Goal: Task Accomplishment & Management: Use online tool/utility

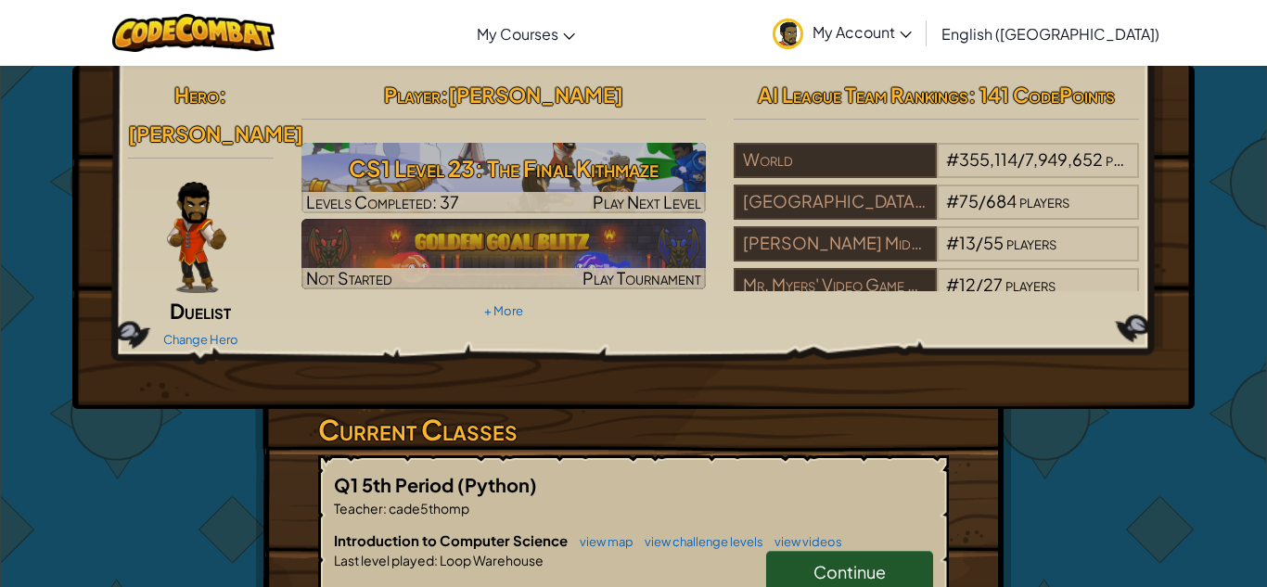
click at [831, 551] on link "Continue" at bounding box center [849, 572] width 167 height 43
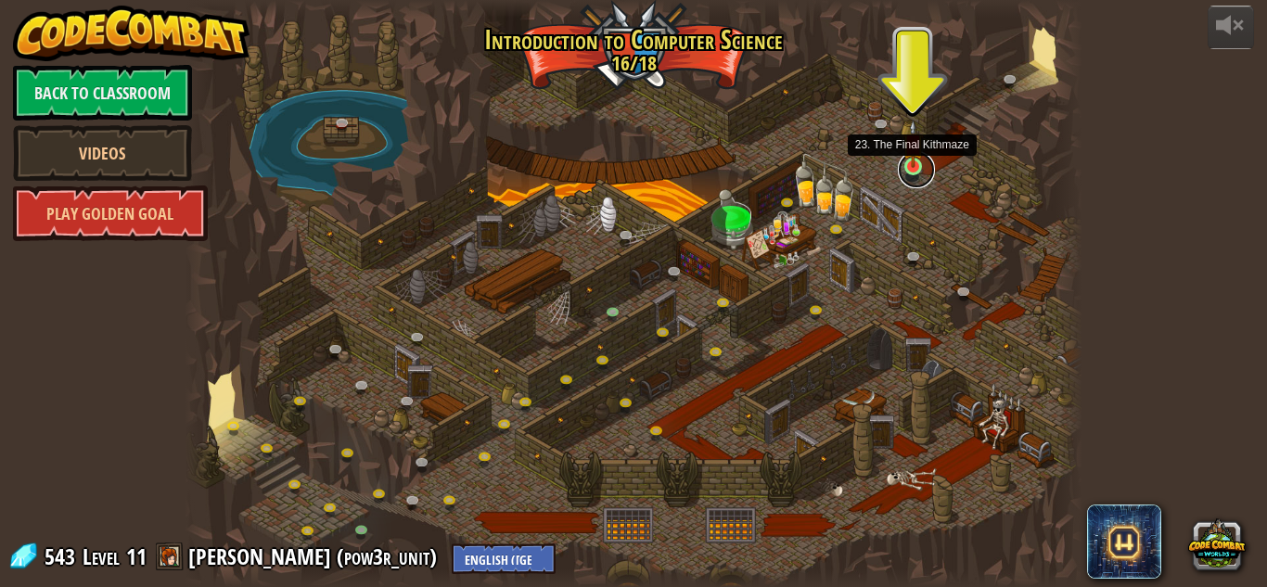
click at [907, 174] on link at bounding box center [916, 169] width 37 height 37
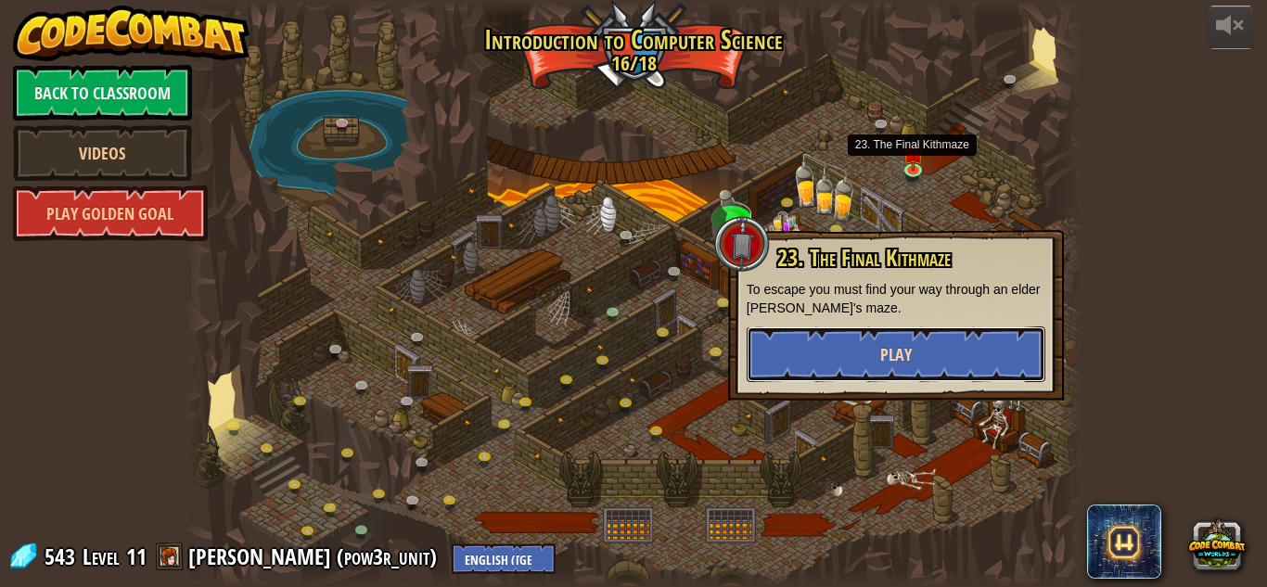
click at [873, 345] on button "Play" at bounding box center [896, 355] width 299 height 56
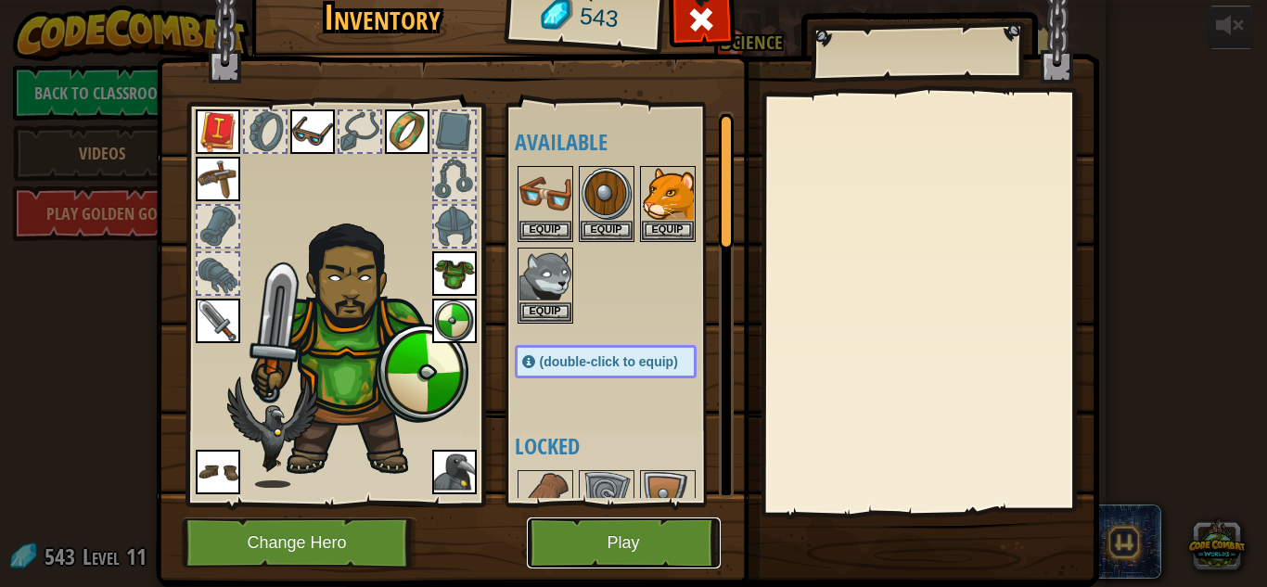
click at [578, 536] on button "Play" at bounding box center [624, 543] width 194 height 51
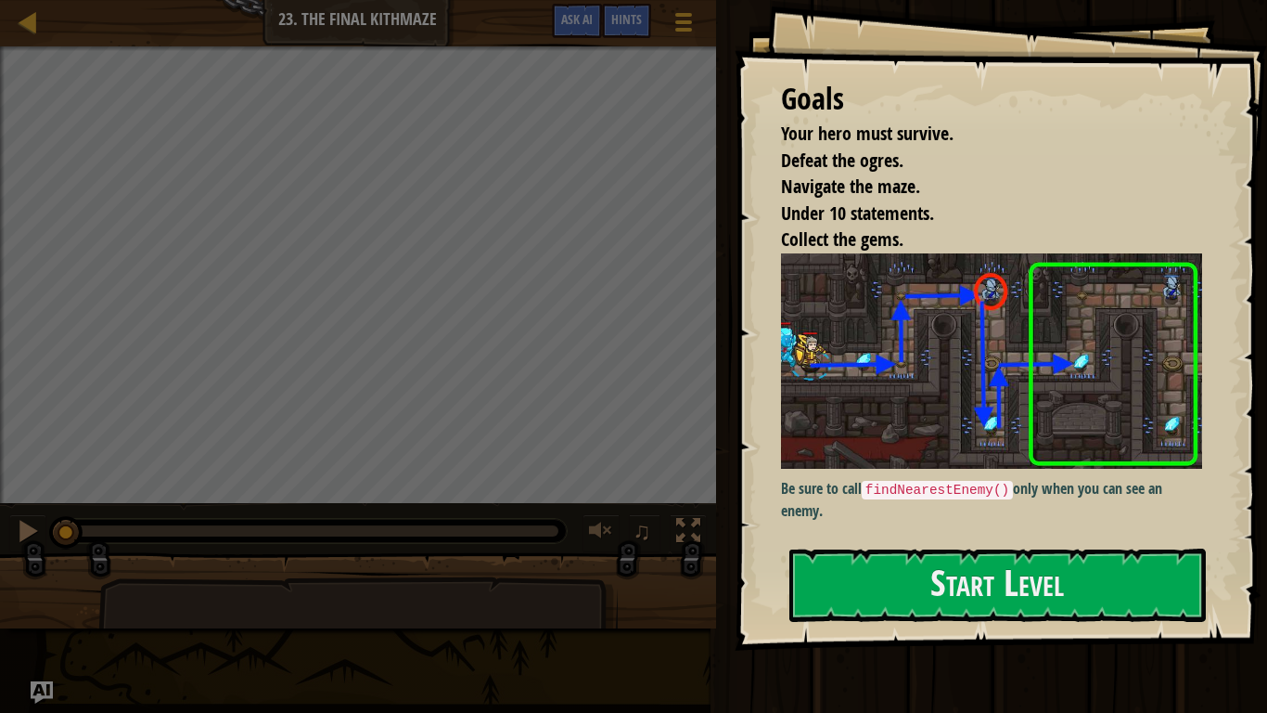
click at [911, 448] on img at bounding box center [991, 360] width 421 height 215
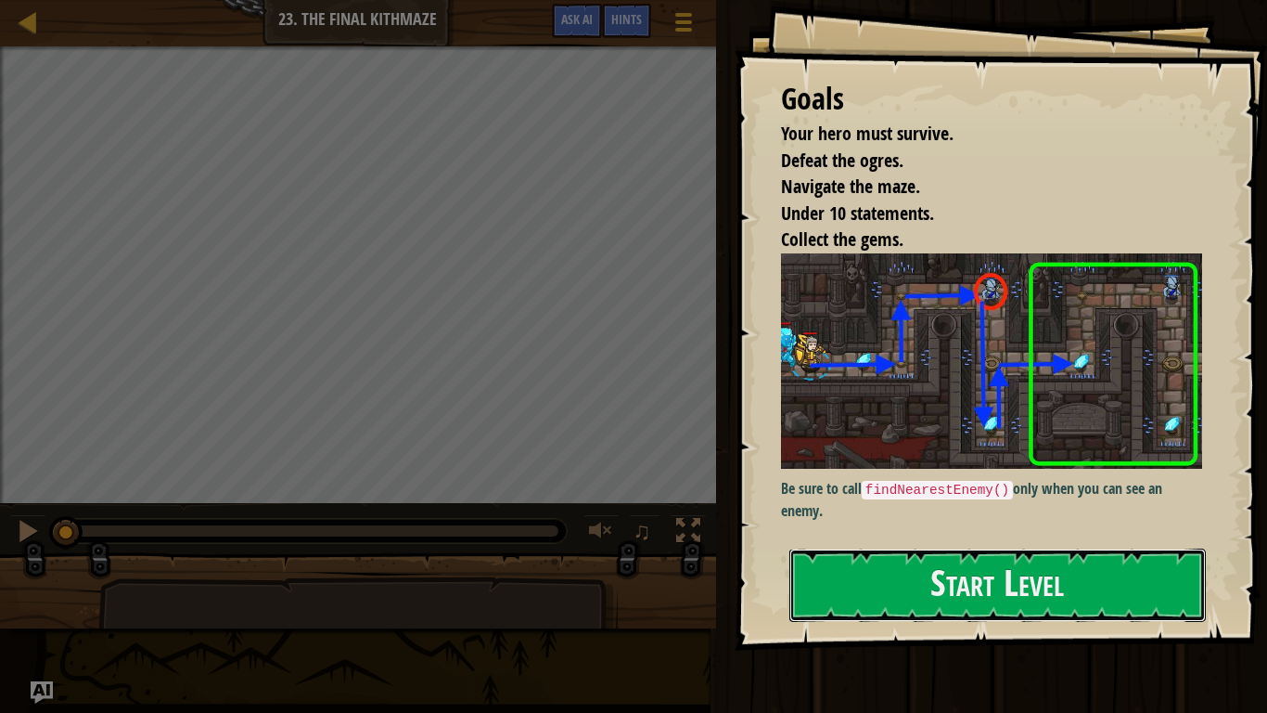
click at [931, 585] on button "Start Level" at bounding box center [998, 584] width 417 height 73
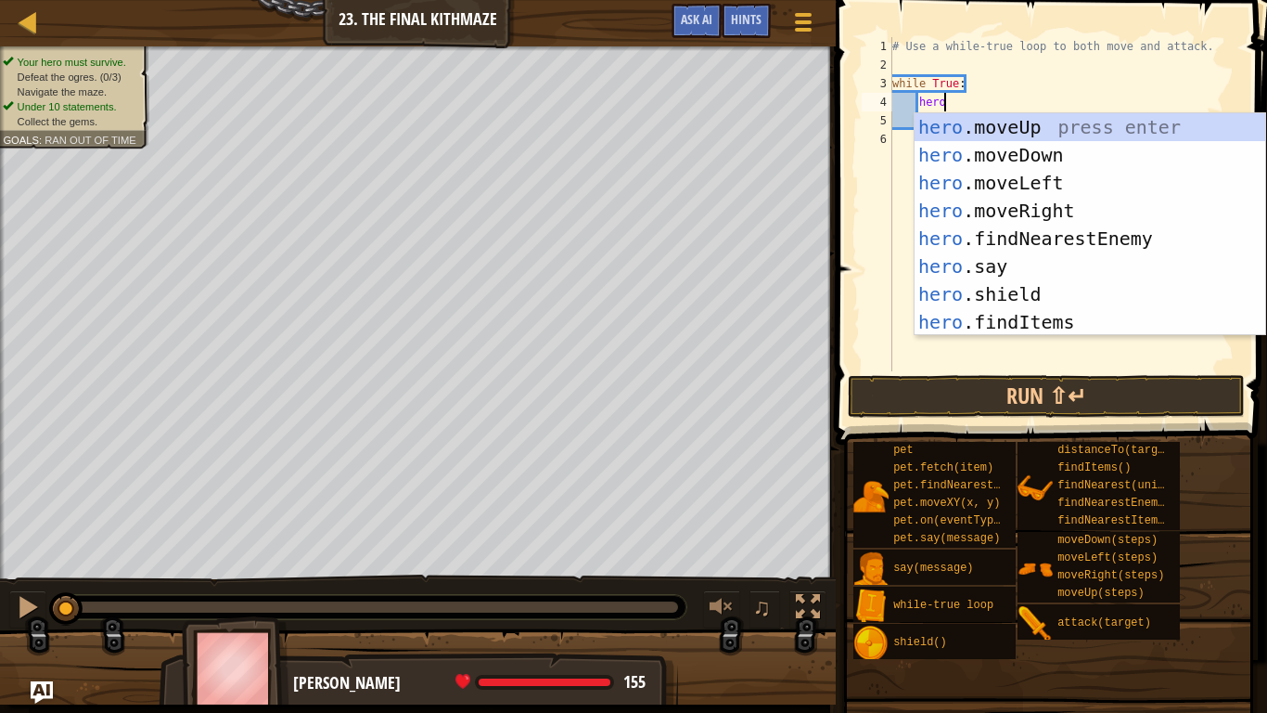
type textarea "heroo"
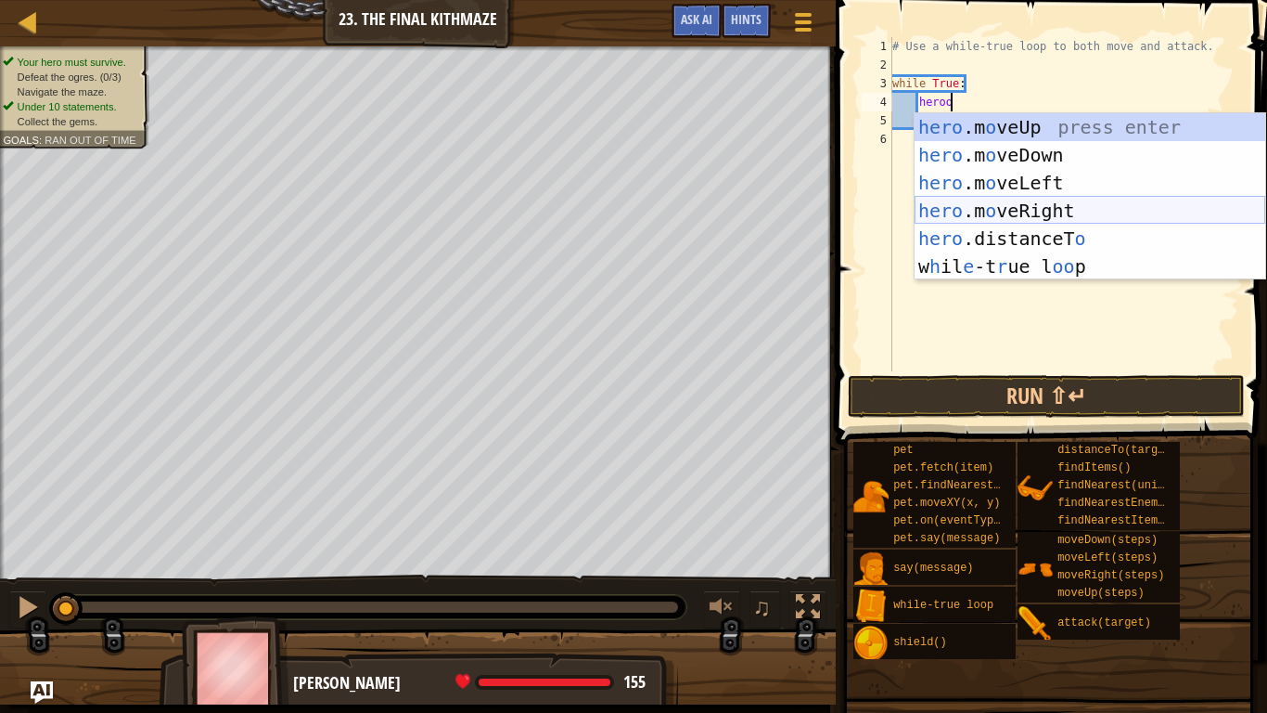
click at [1005, 210] on div "hero .m o veUp press enter hero .m o veDown press enter hero .m o veLeft press …" at bounding box center [1090, 224] width 351 height 223
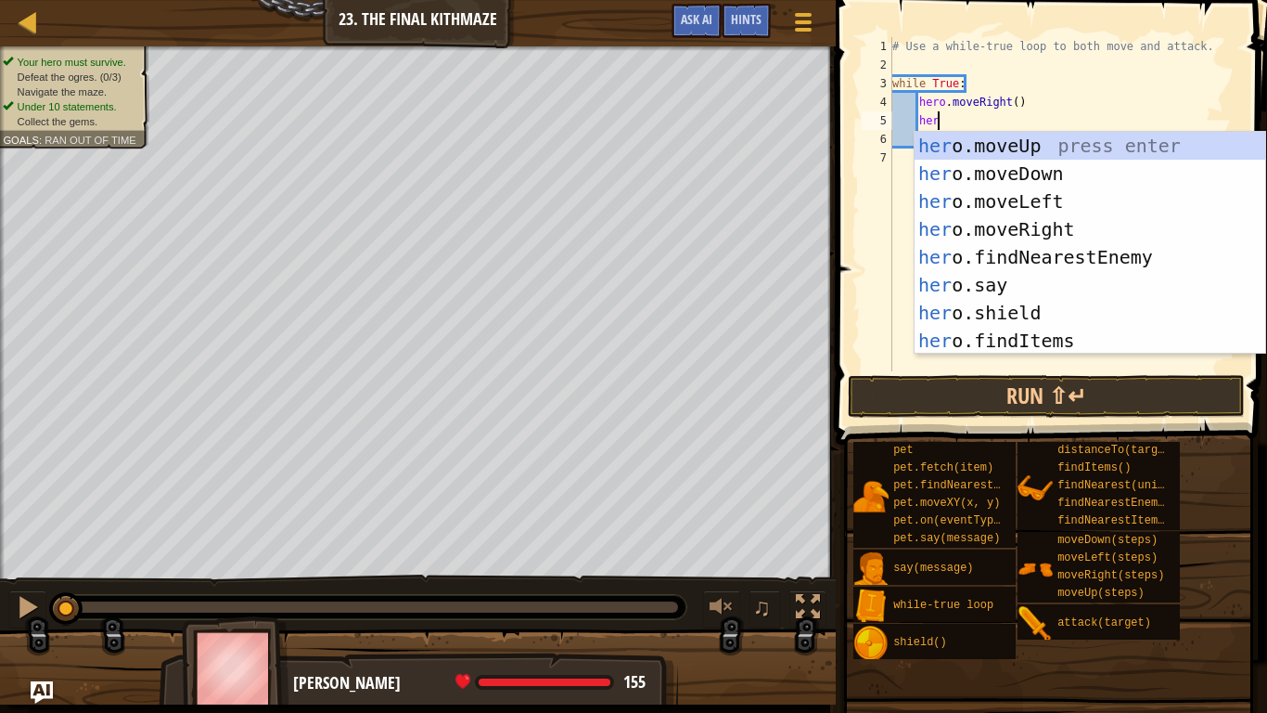
type textarea "hero"
click at [986, 144] on div "hero .moveUp press enter hero .moveDown press enter hero .moveLeft press enter …" at bounding box center [1090, 271] width 351 height 278
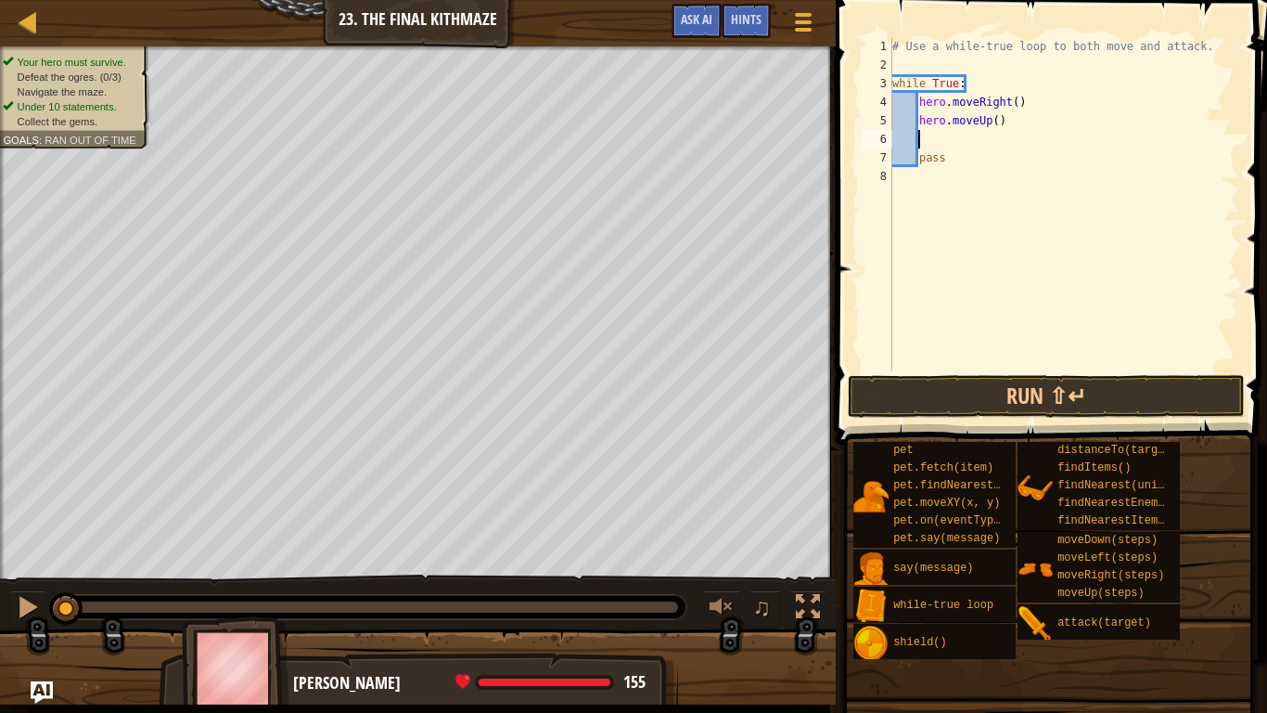
scroll to position [8, 3]
click at [1062, 386] on button "Run ⇧↵" at bounding box center [1046, 396] width 397 height 43
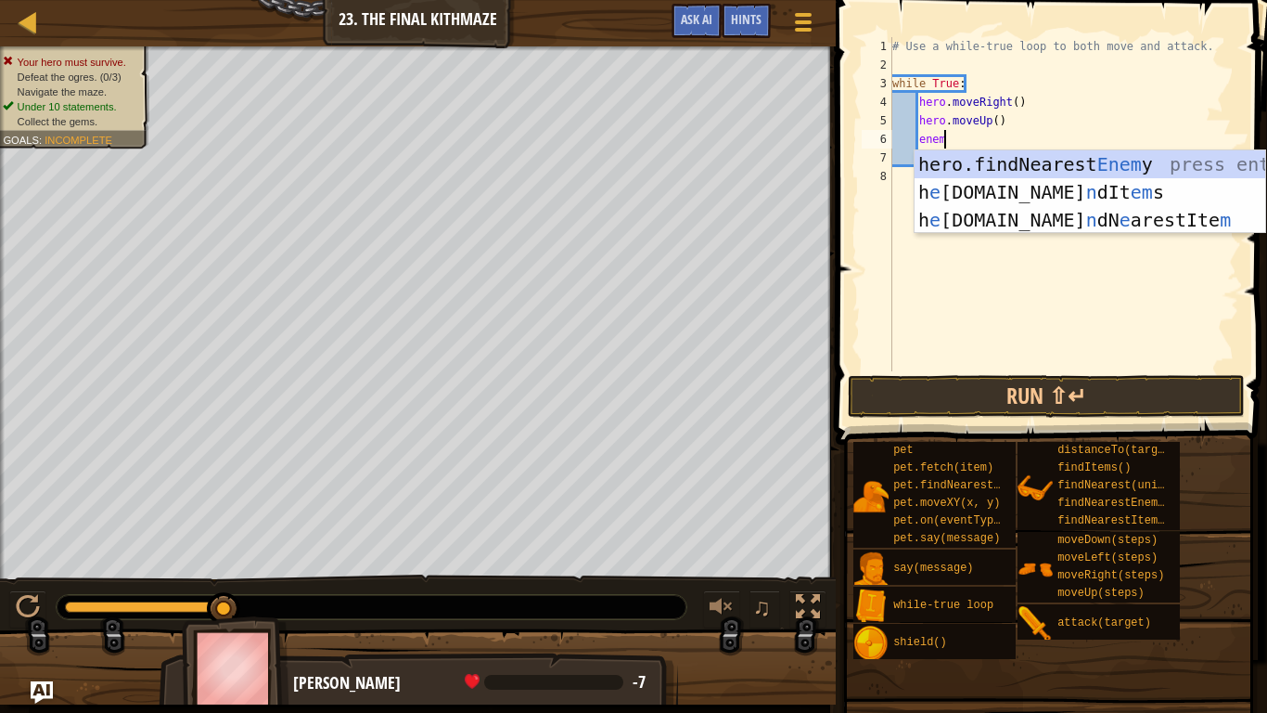
scroll to position [8, 7]
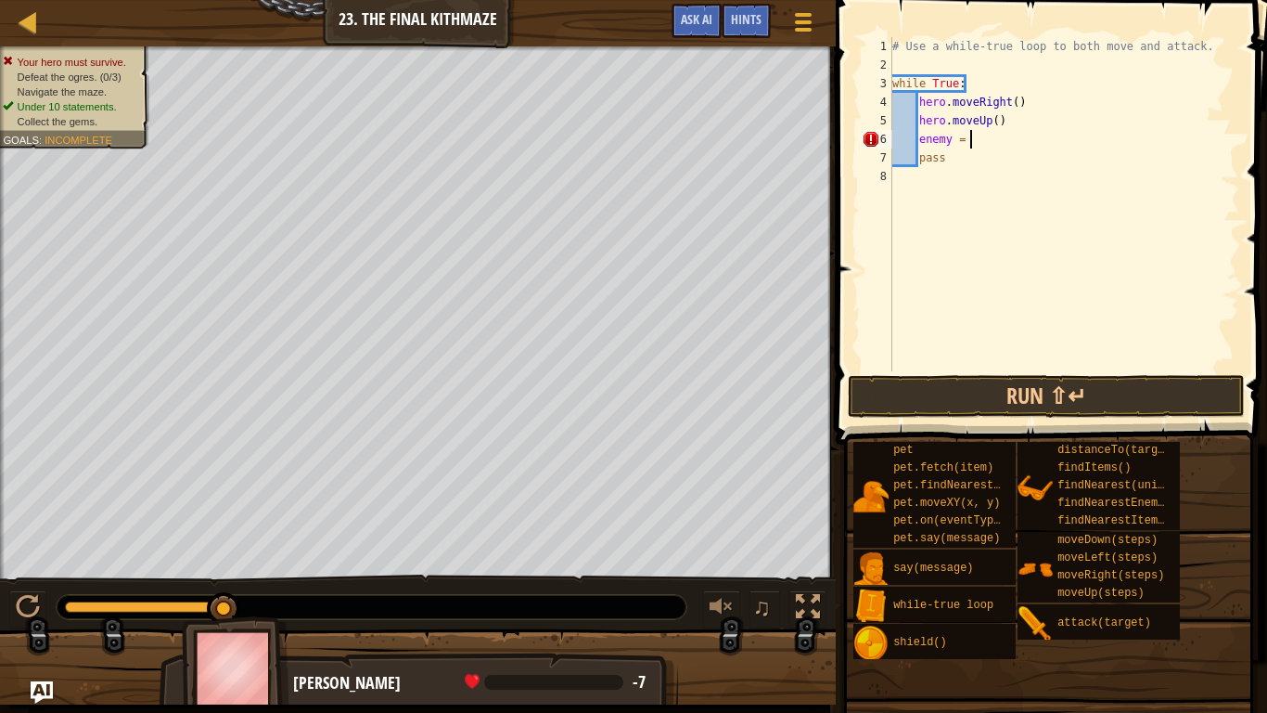
type textarea "enemy = f"
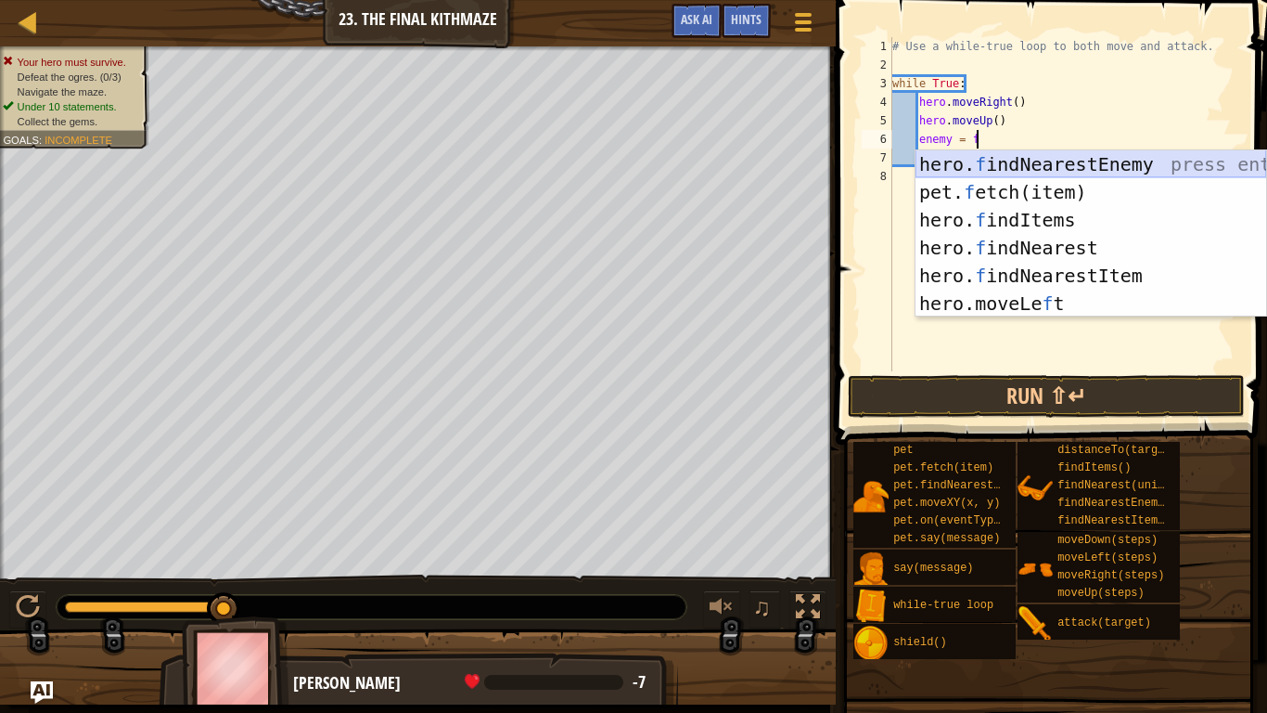
click at [1053, 164] on div "hero. f indNearestEnemy press enter pet. f etch(item) press enter hero. f indIt…" at bounding box center [1091, 261] width 351 height 223
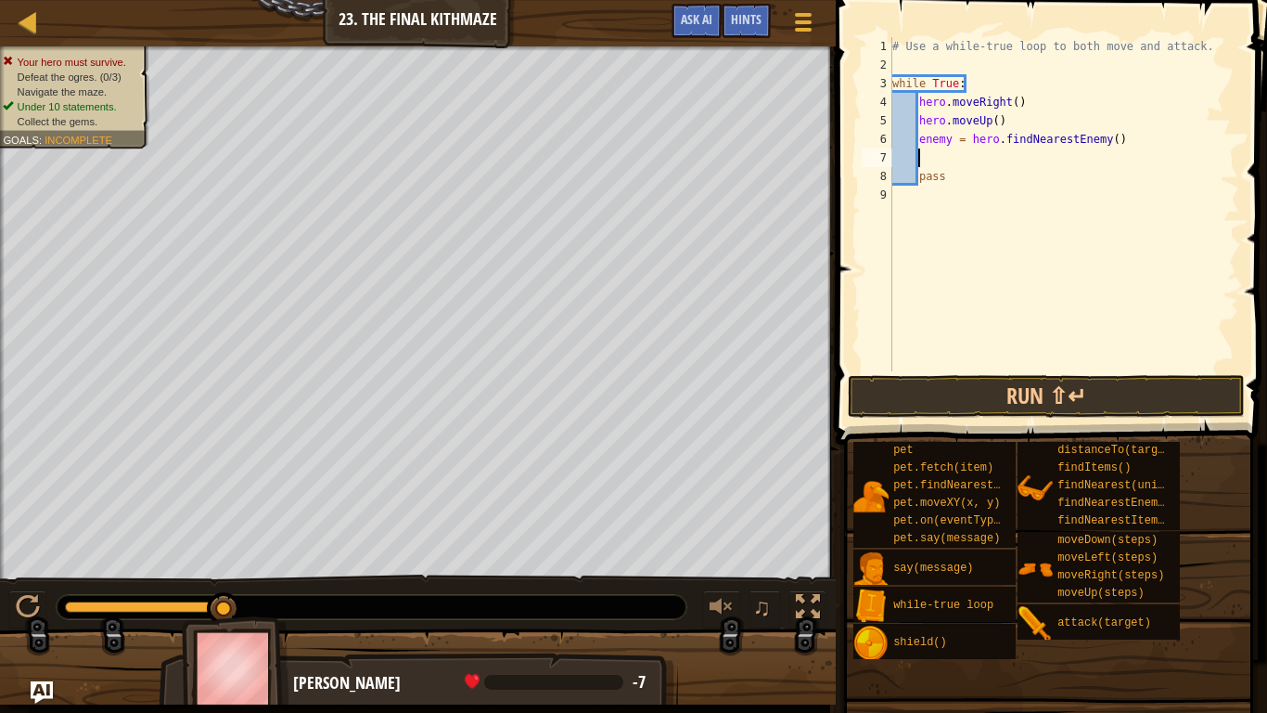
scroll to position [8, 3]
click at [1098, 386] on button "Run ⇧↵" at bounding box center [1046, 396] width 397 height 43
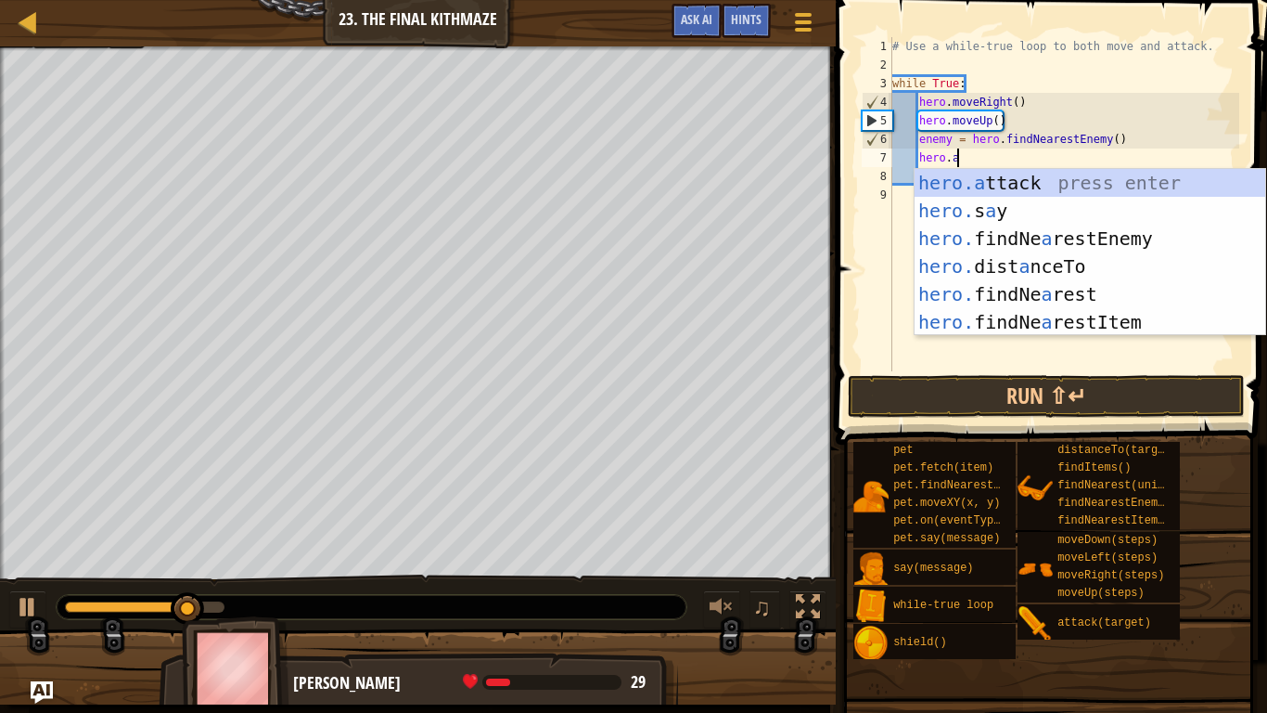
scroll to position [8, 9]
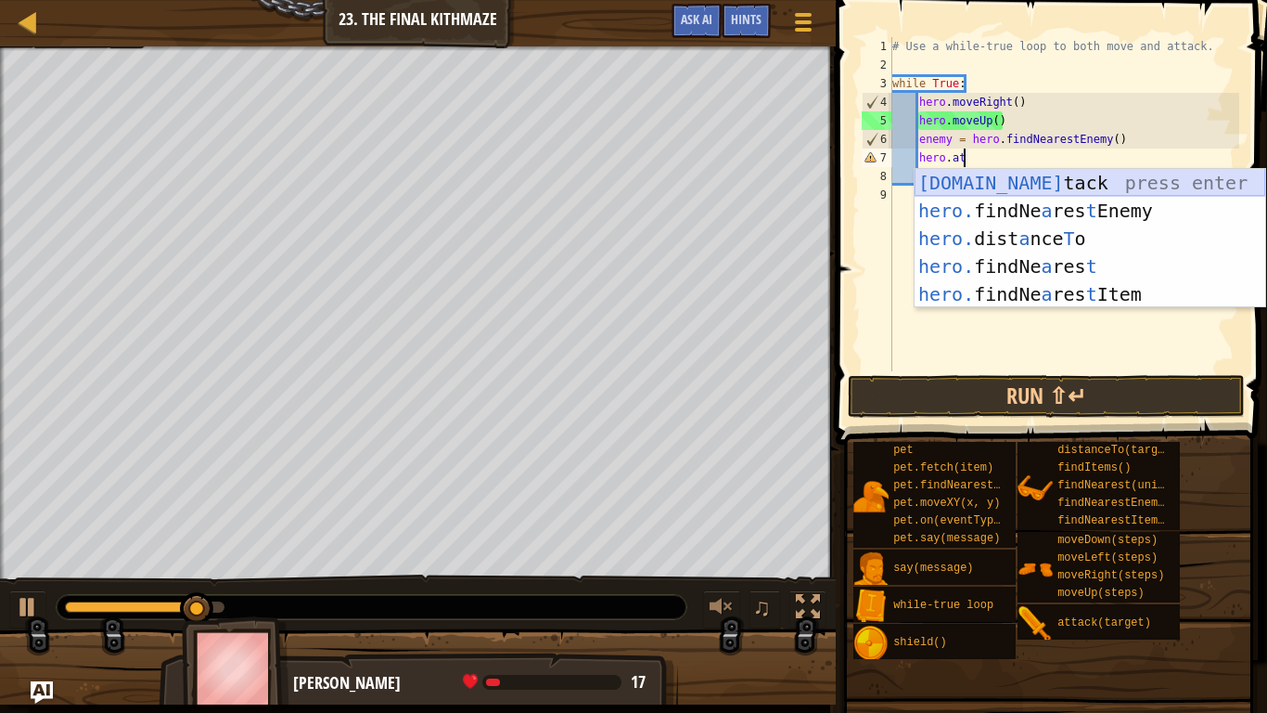
click at [1027, 182] on div "[DOMAIN_NAME] tack press enter hero. findNe a res t Enemy press enter hero. dis…" at bounding box center [1090, 266] width 351 height 195
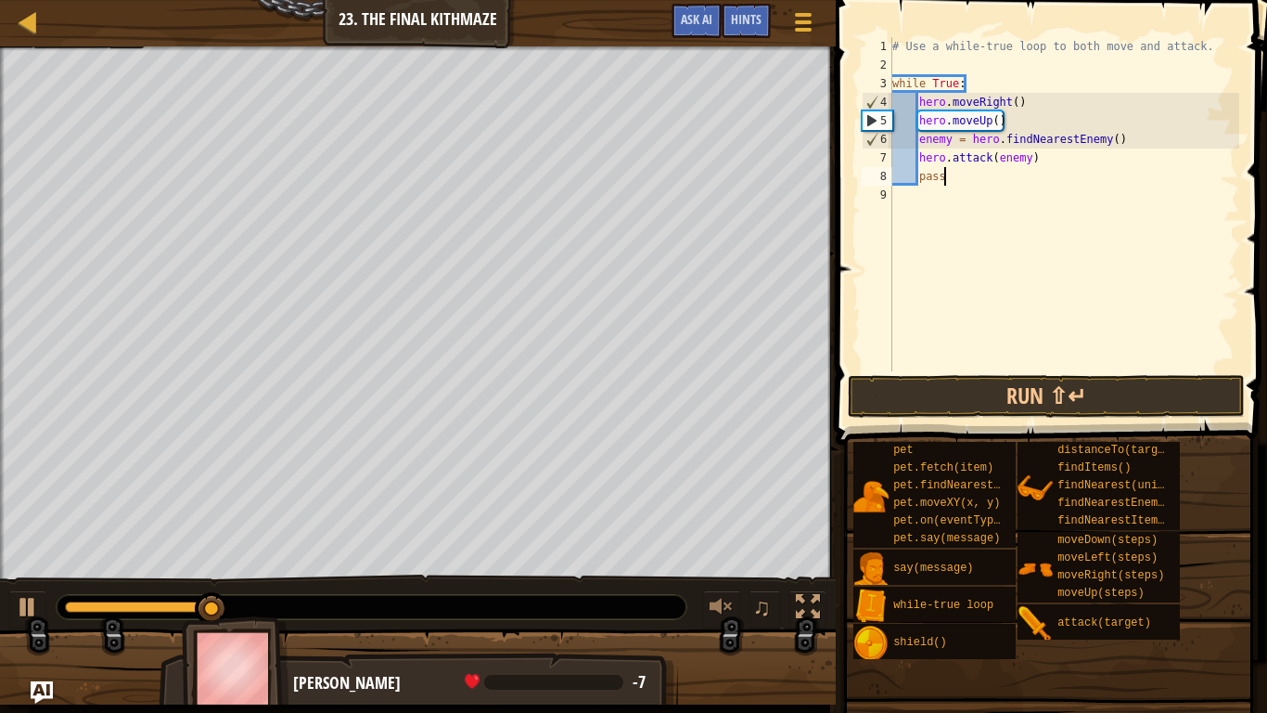
scroll to position [8, 6]
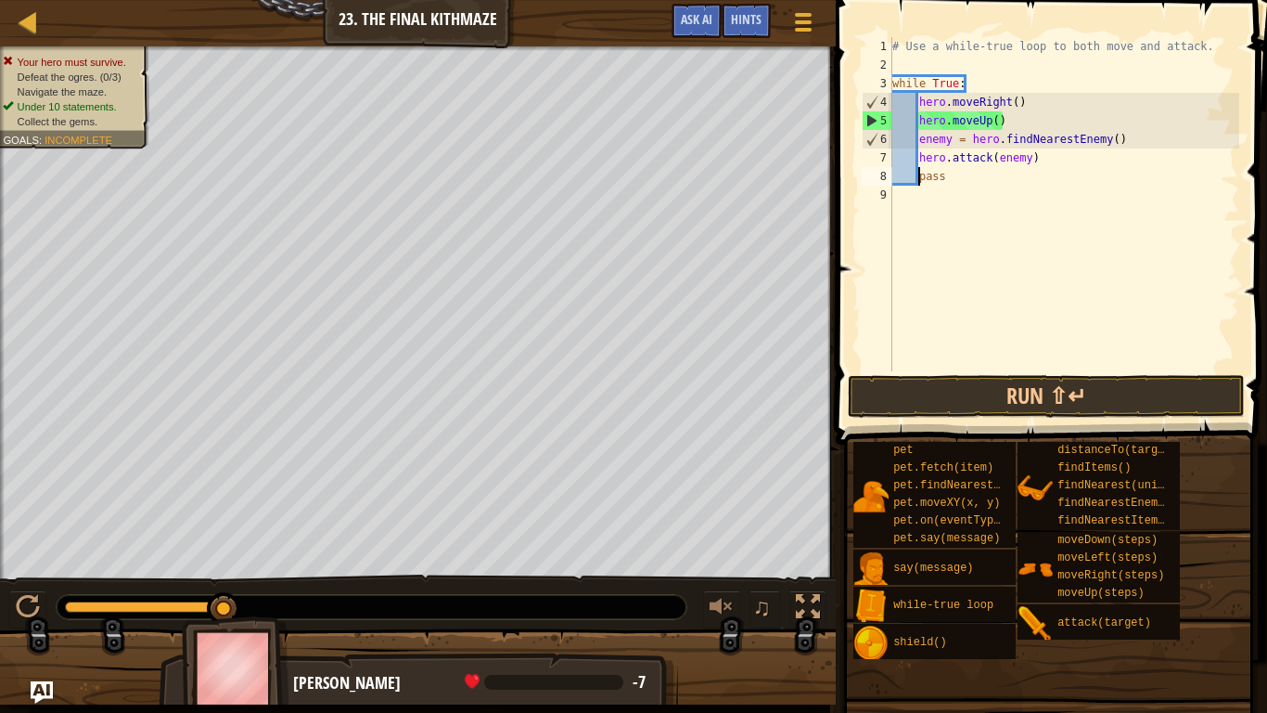
type textarea "pass"
click at [1046, 165] on div "# Use a while-true loop to both move and attack. while True : hero . moveRight …" at bounding box center [1064, 222] width 351 height 371
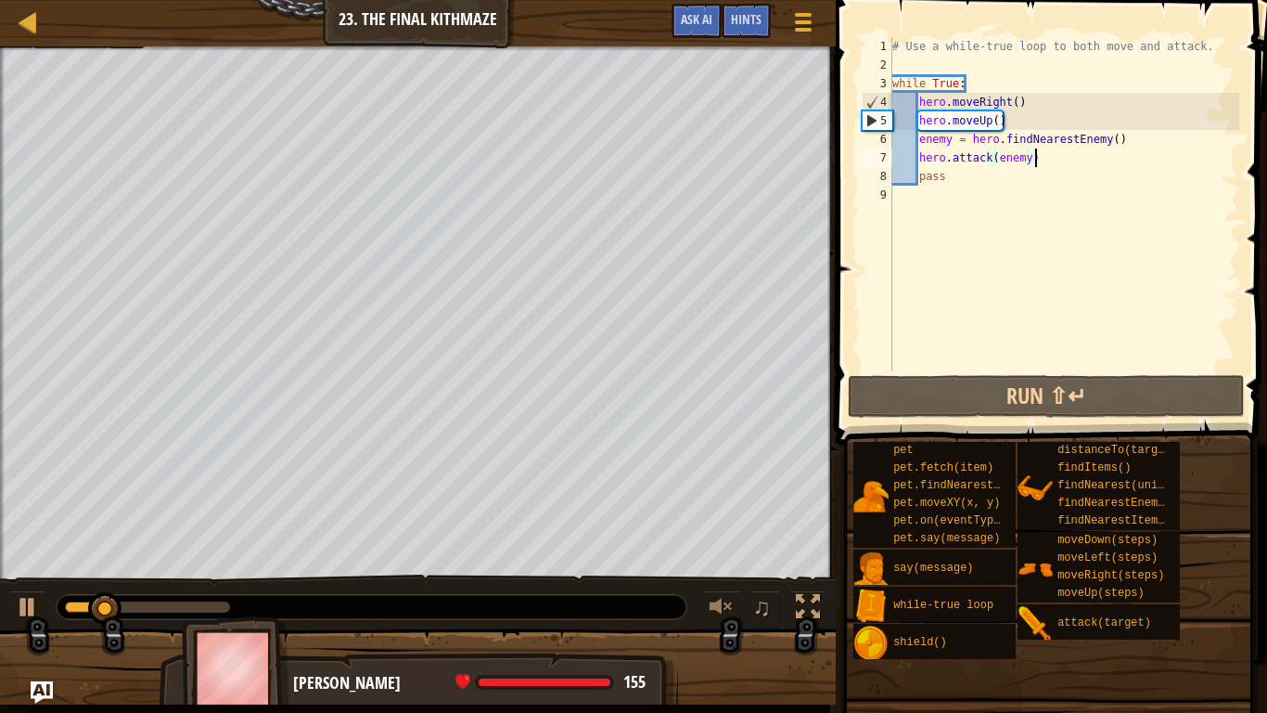
click at [1044, 162] on div "# Use a while-true loop to both move and attack. while True : hero . moveRight …" at bounding box center [1064, 222] width 351 height 371
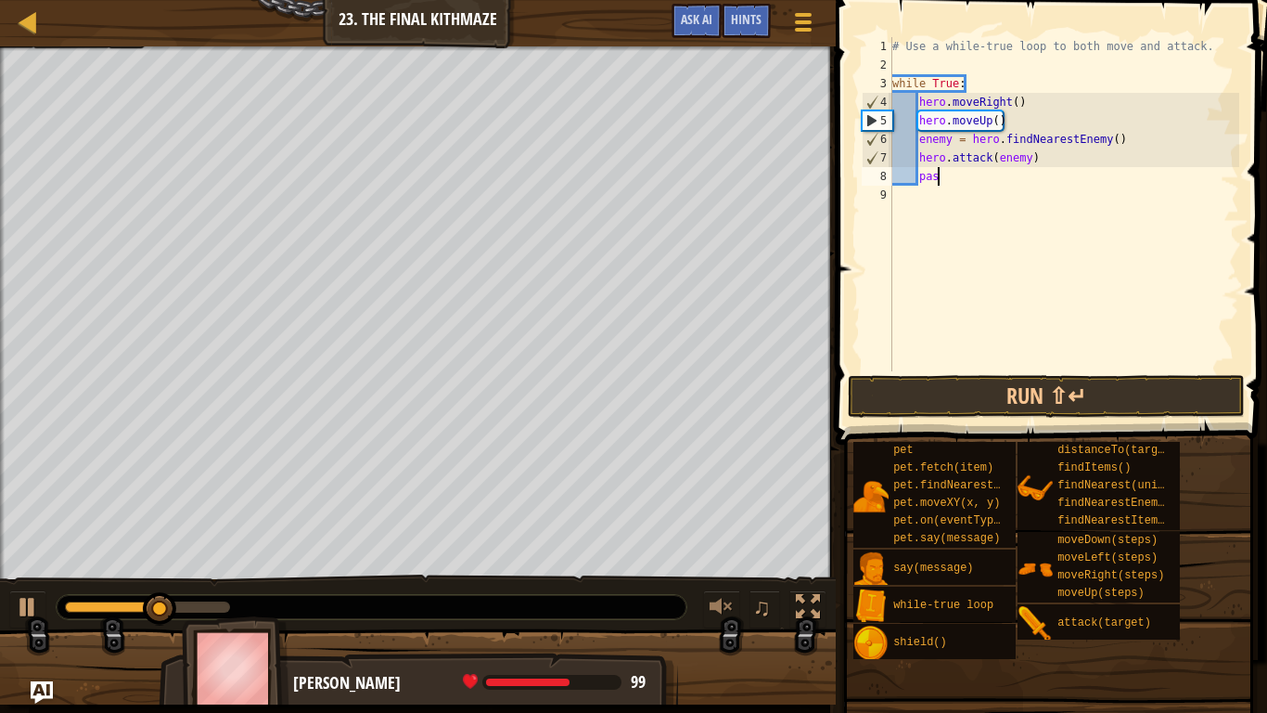
type textarea "p"
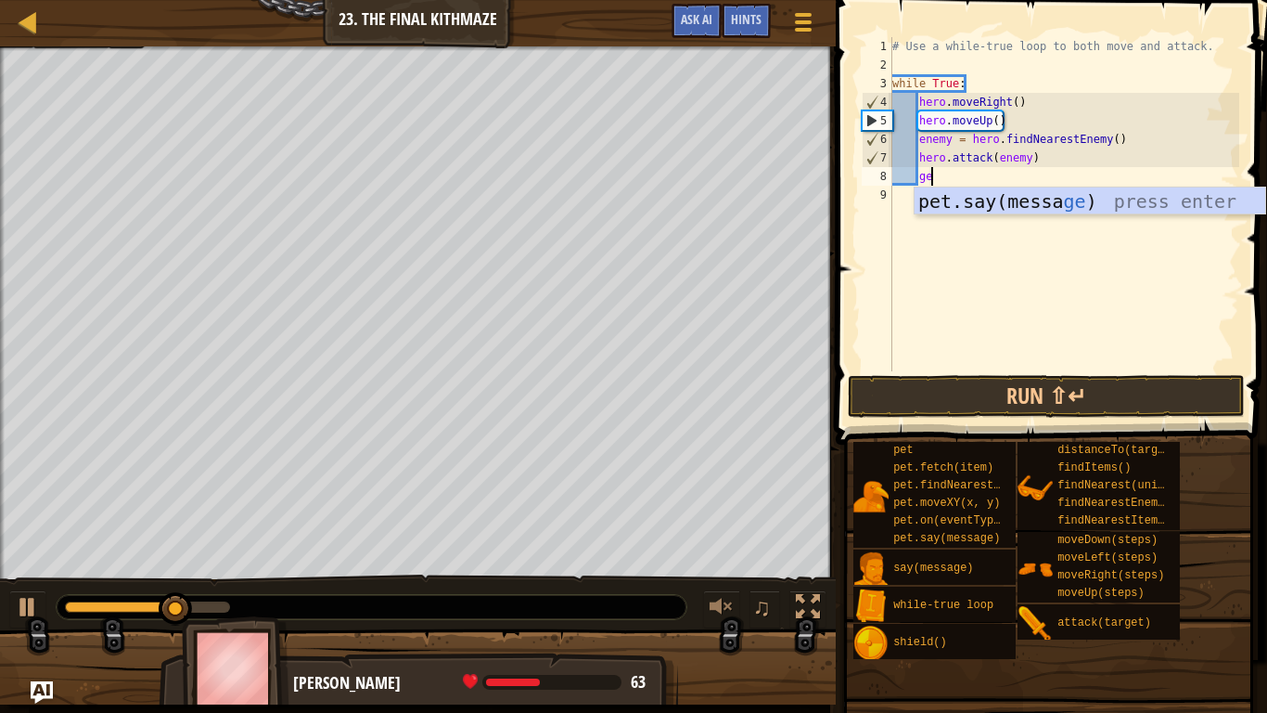
type textarea "g"
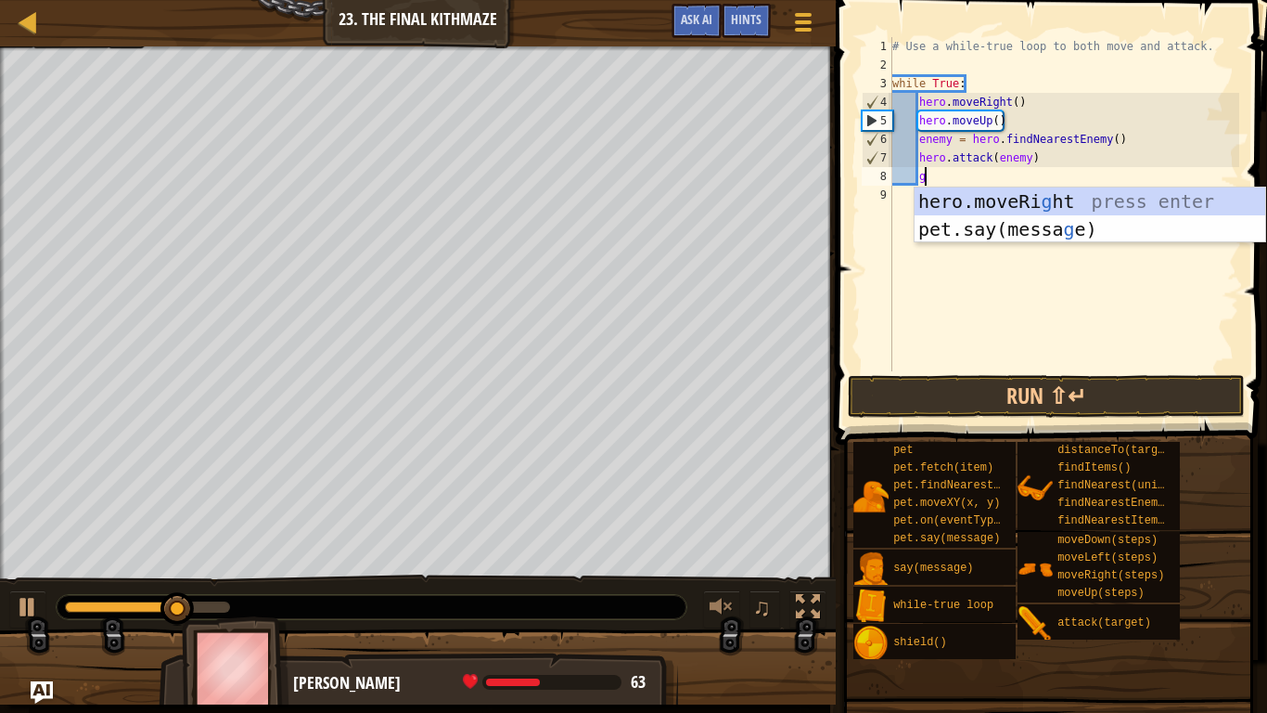
type textarea "j"
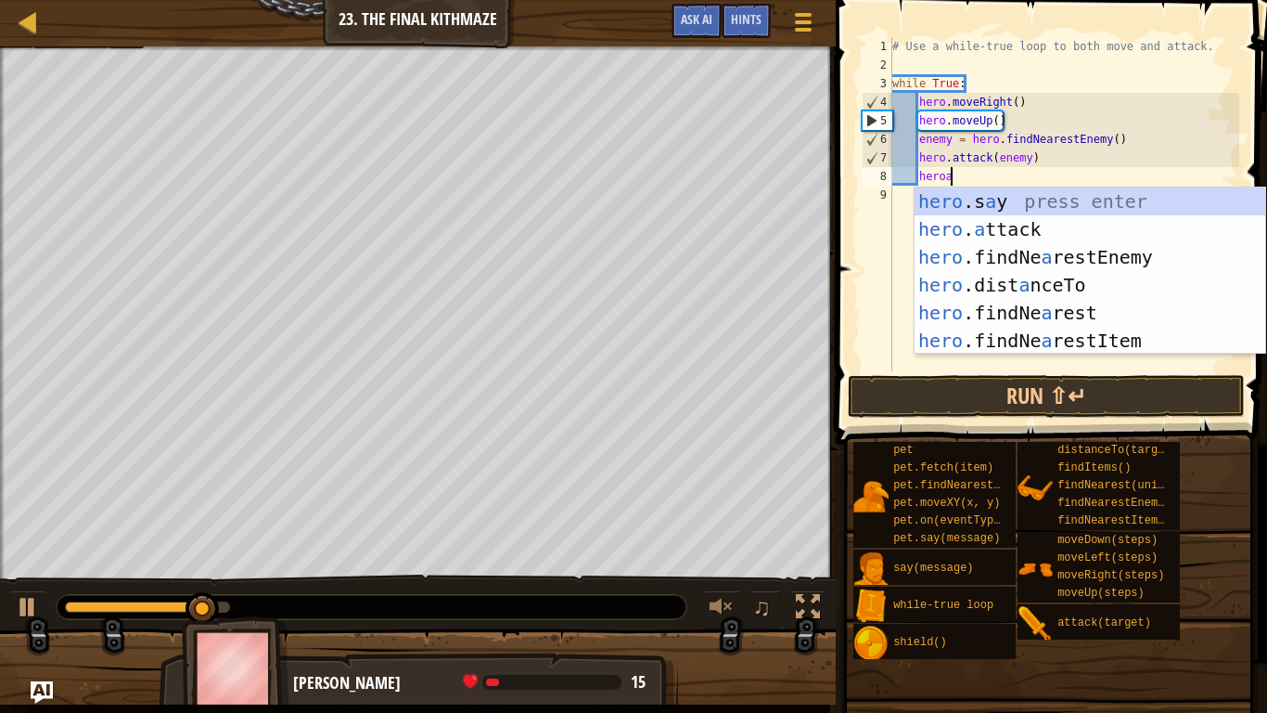
scroll to position [8, 7]
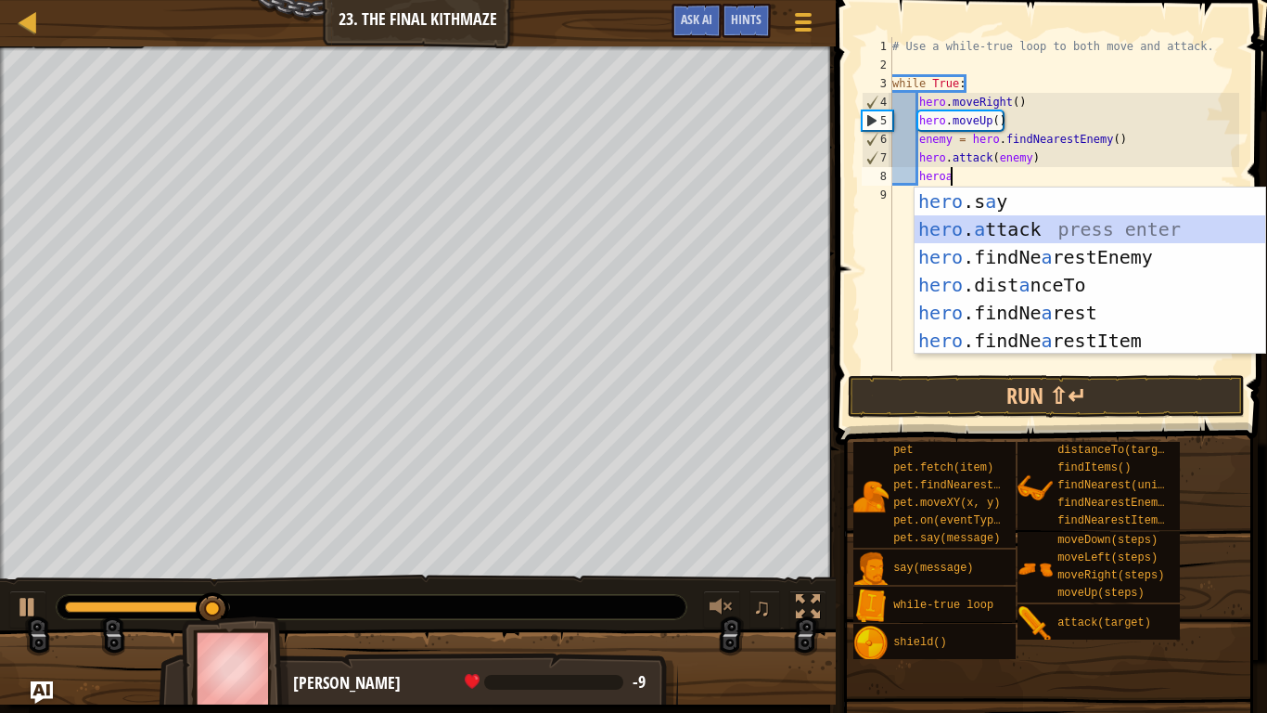
click at [1065, 218] on div "hero .s a y press enter hero . a ttack press enter hero .findNe a restEnemy pre…" at bounding box center [1090, 298] width 351 height 223
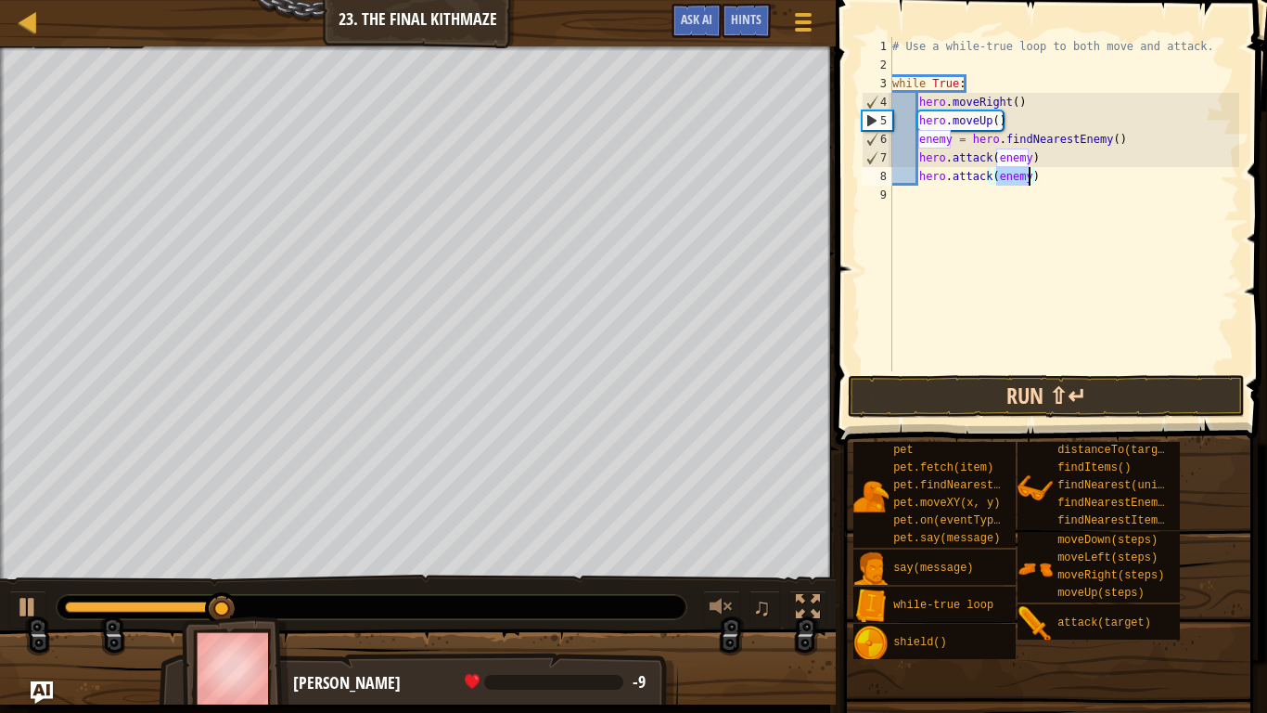
type textarea "hero.attack(enemy)"
click at [1050, 394] on button "Run ⇧↵" at bounding box center [1046, 396] width 397 height 43
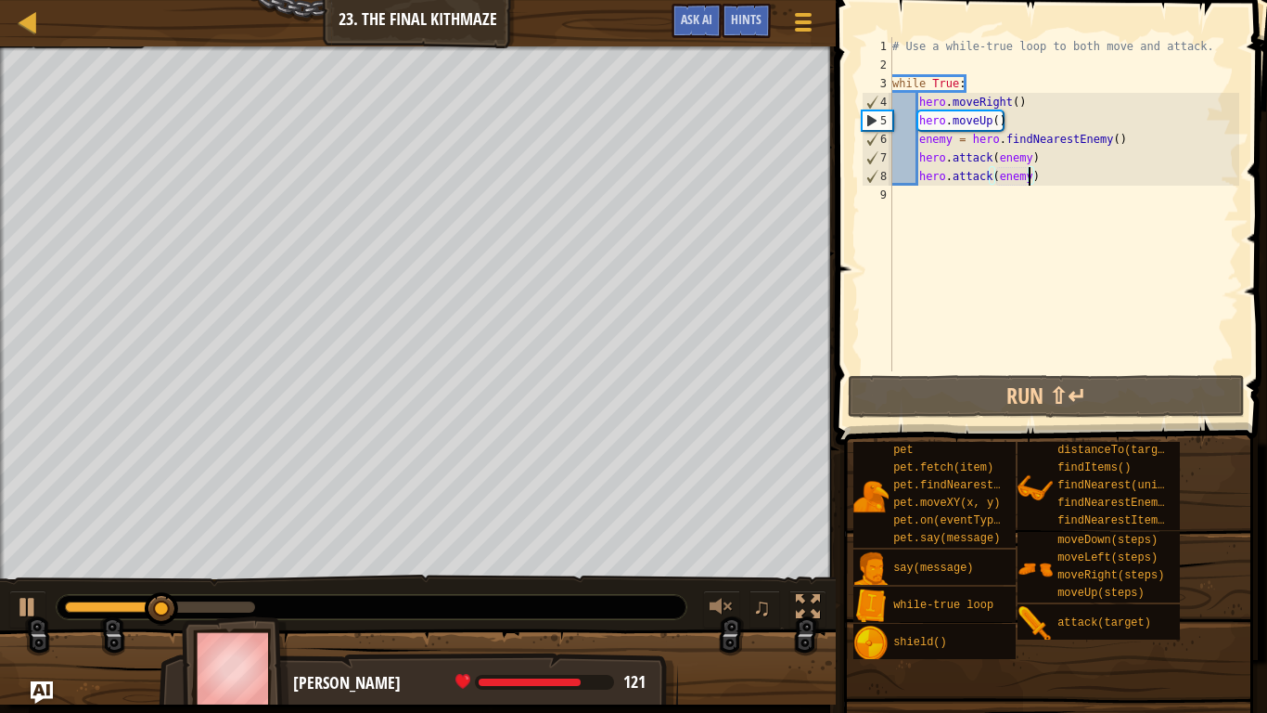
scroll to position [8, 0]
click at [1064, 185] on div "# Use a while-true loop to both move and attack. while True : hero . moveRight …" at bounding box center [1064, 222] width 351 height 371
type textarea "hero.attack(enemy)"
click at [957, 209] on div "# Use a while-true loop to both move and attack. while True : hero . moveRight …" at bounding box center [1064, 222] width 351 height 371
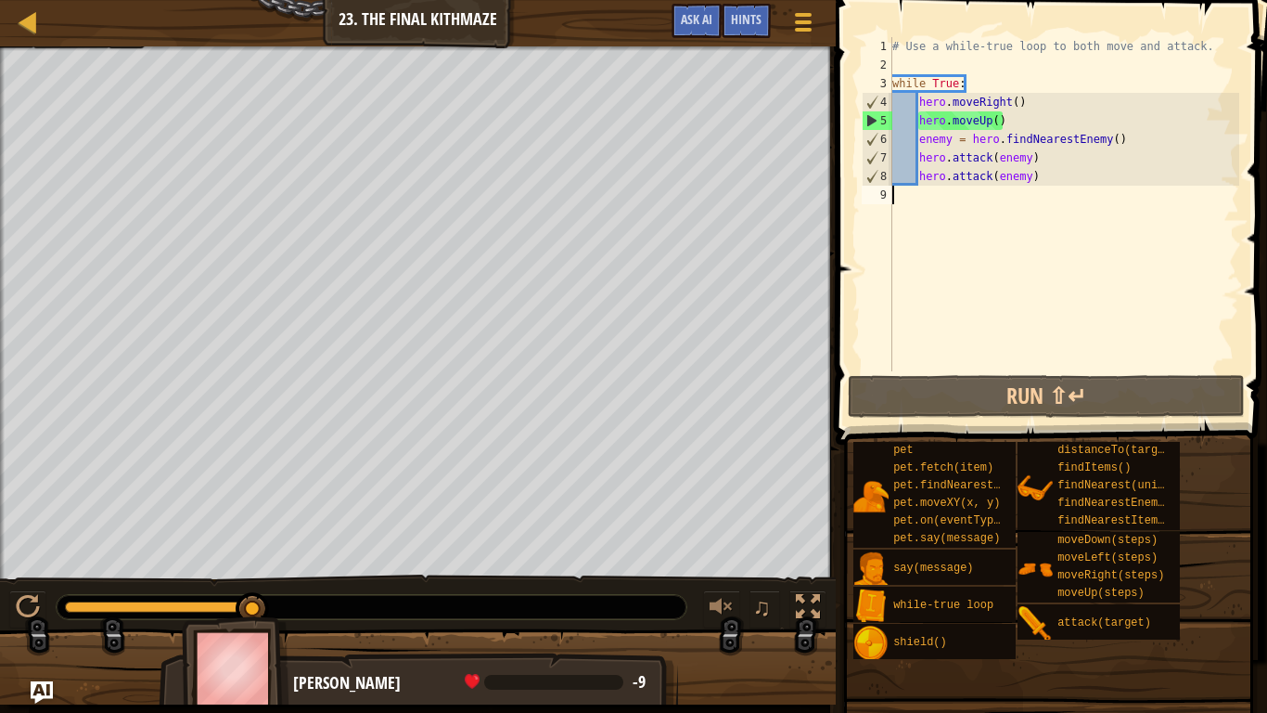
type textarea "h"
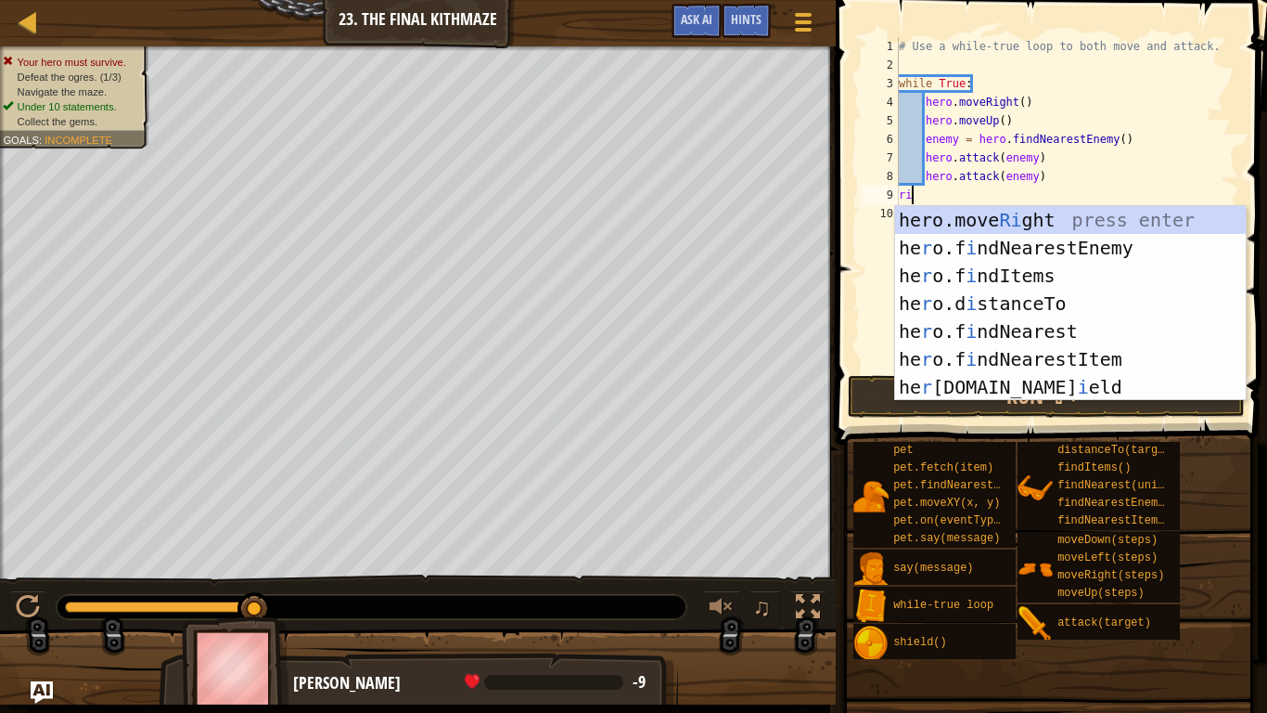
scroll to position [8, 1]
type textarea "r"
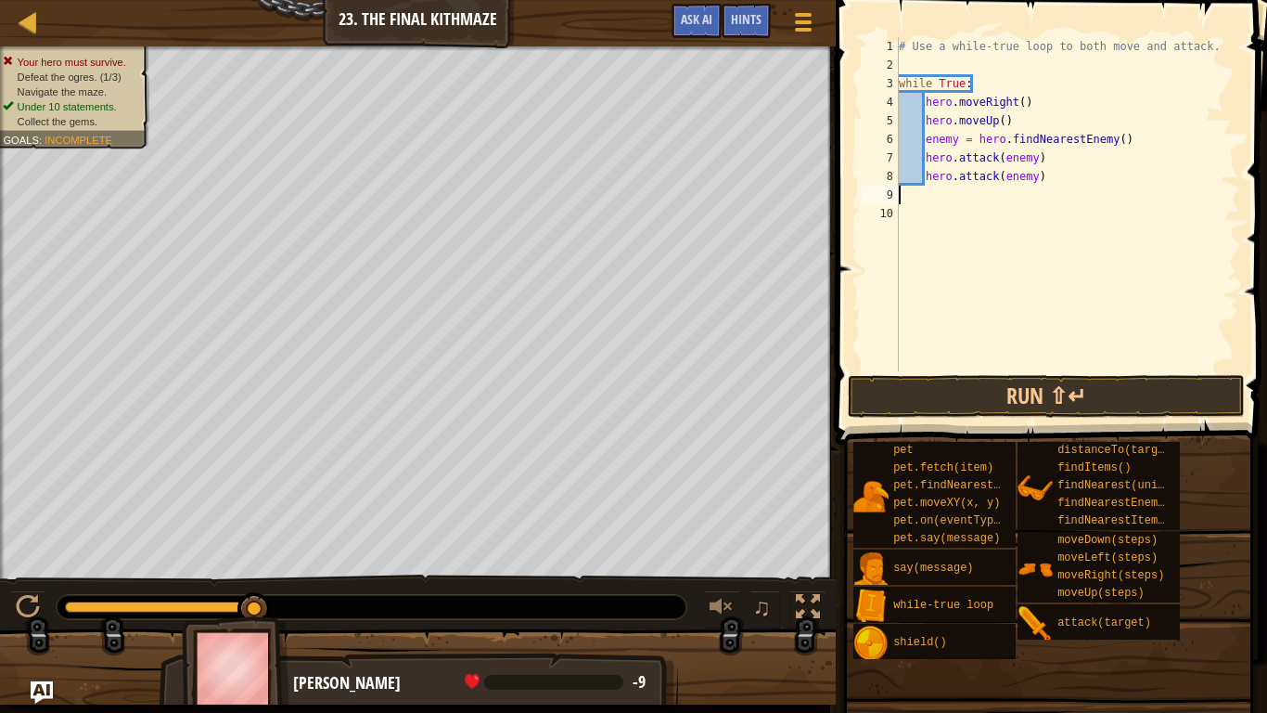
click at [926, 97] on div "# Use a while-true loop to both move and attack. while True : hero . moveRight …" at bounding box center [1067, 222] width 344 height 371
type textarea "hero.moveRight()"
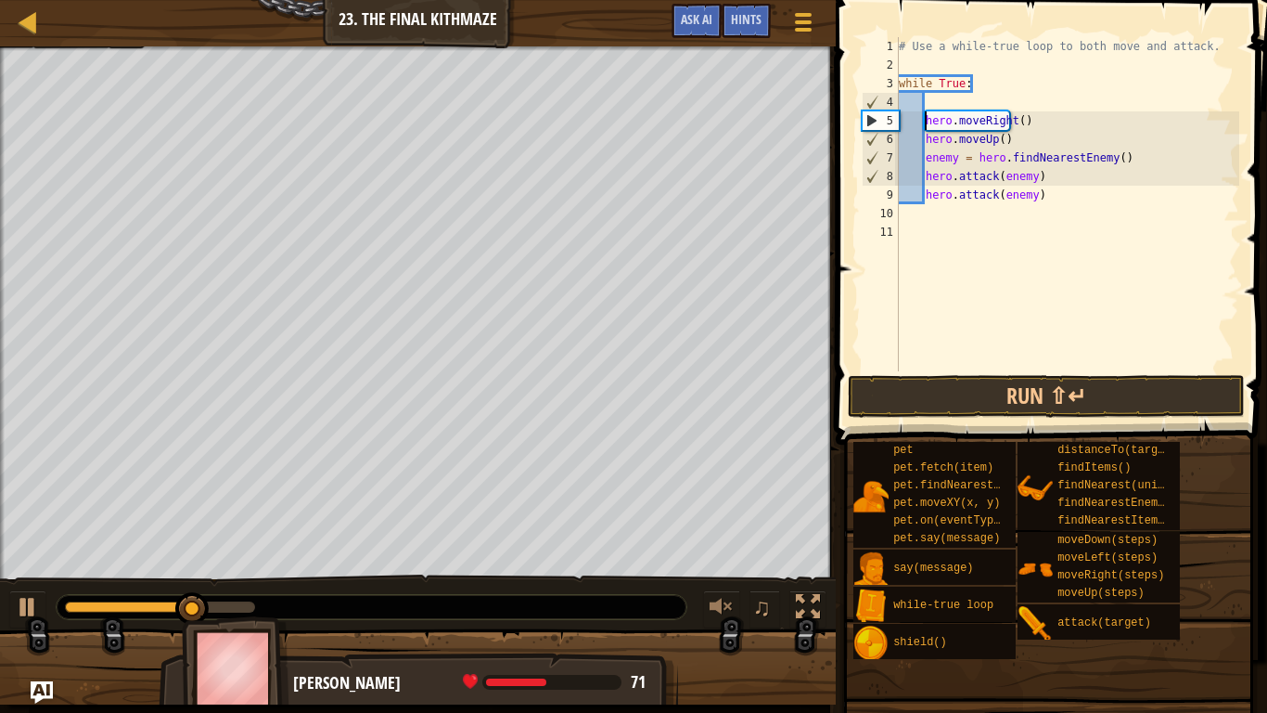
click at [941, 103] on div "# Use a while-true loop to both move and attack. while True : hero . moveRight …" at bounding box center [1067, 222] width 344 height 371
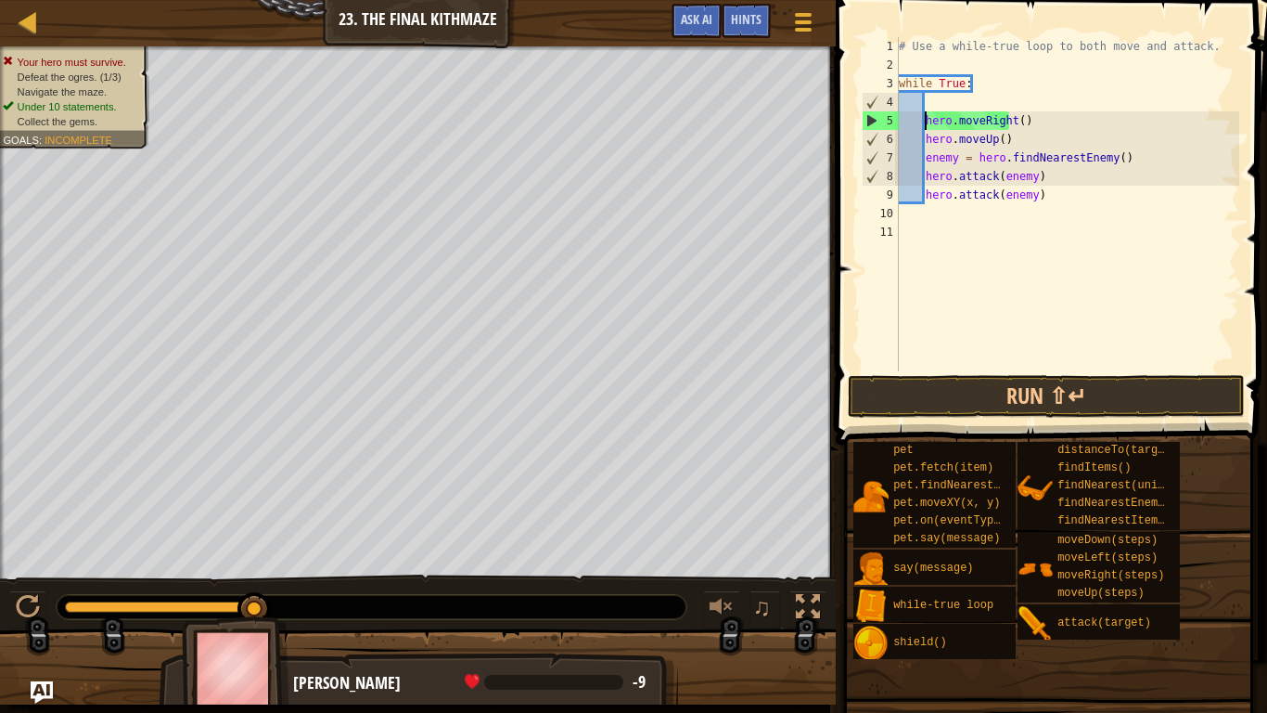
type textarea "hero.attack(enemy)"
type textarea "hero.moveRight()"
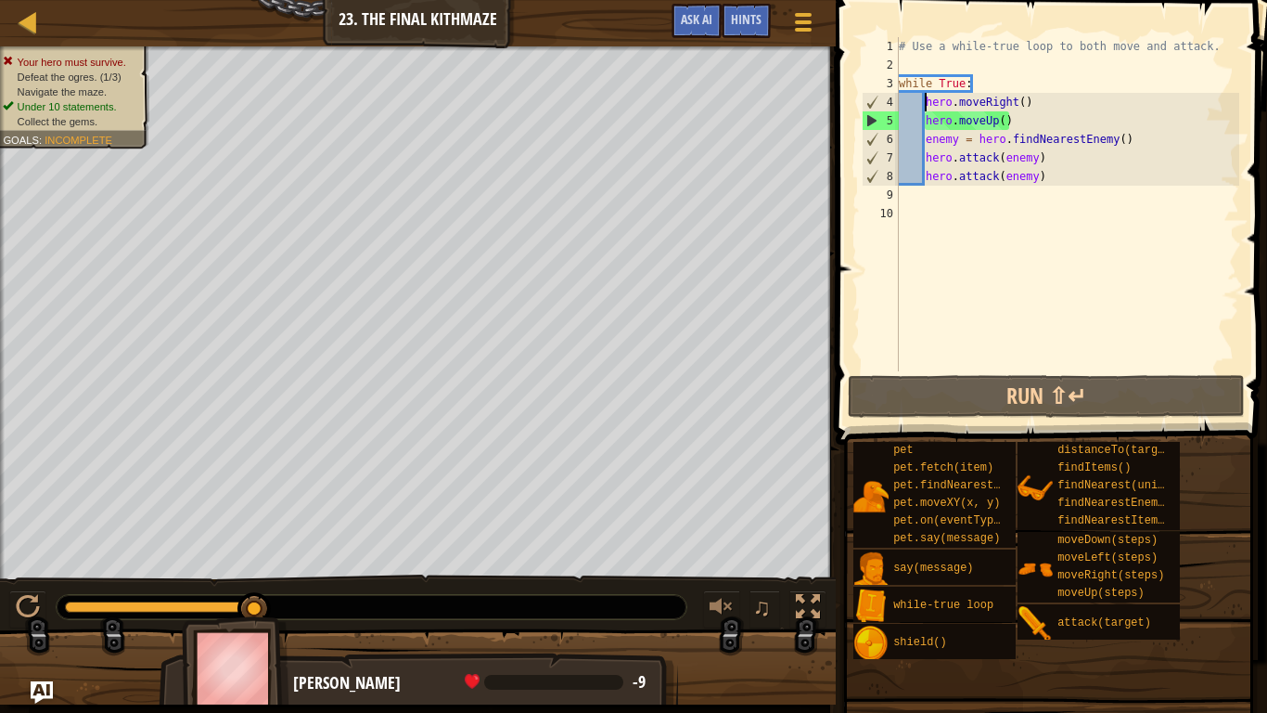
click at [1050, 177] on div "# Use a while-true loop to both move and attack. while True : hero . moveRight …" at bounding box center [1067, 222] width 344 height 371
type textarea "hero.attack(enemy)"
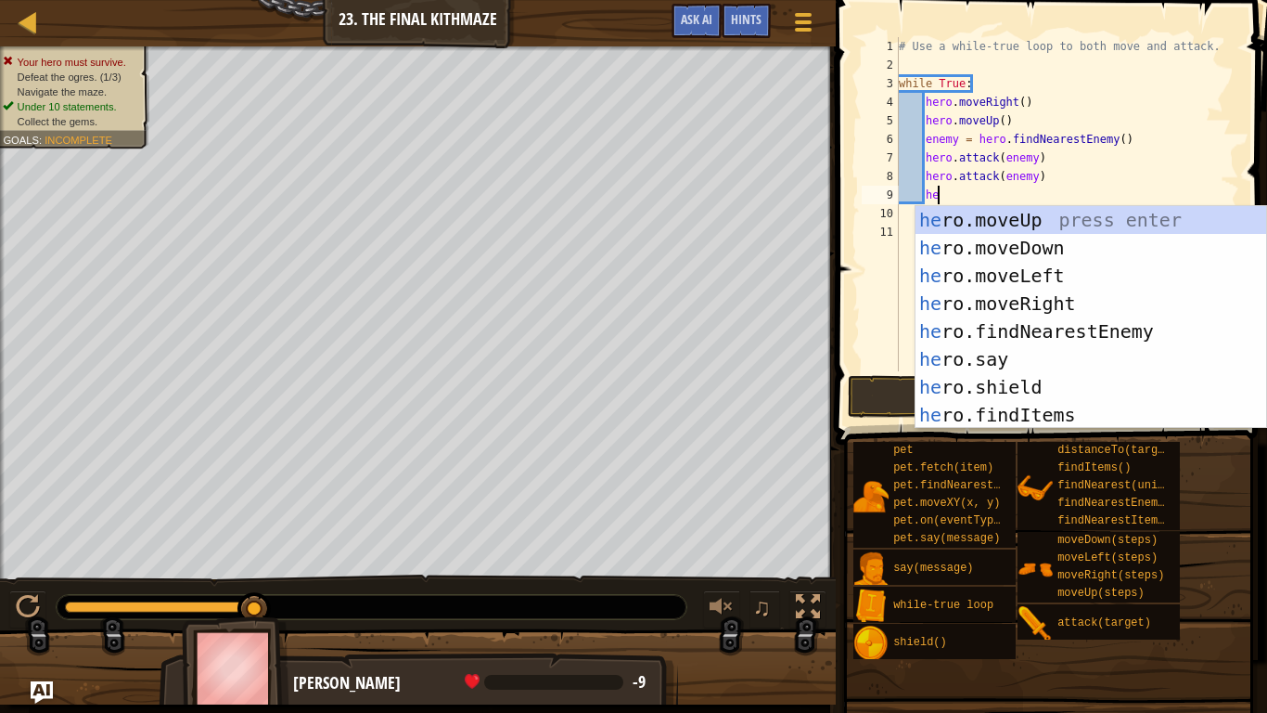
type textarea "her"
click at [1099, 247] on div "her o.moveUp press enter her o.moveDown press enter her o.moveLeft press enter …" at bounding box center [1091, 345] width 351 height 278
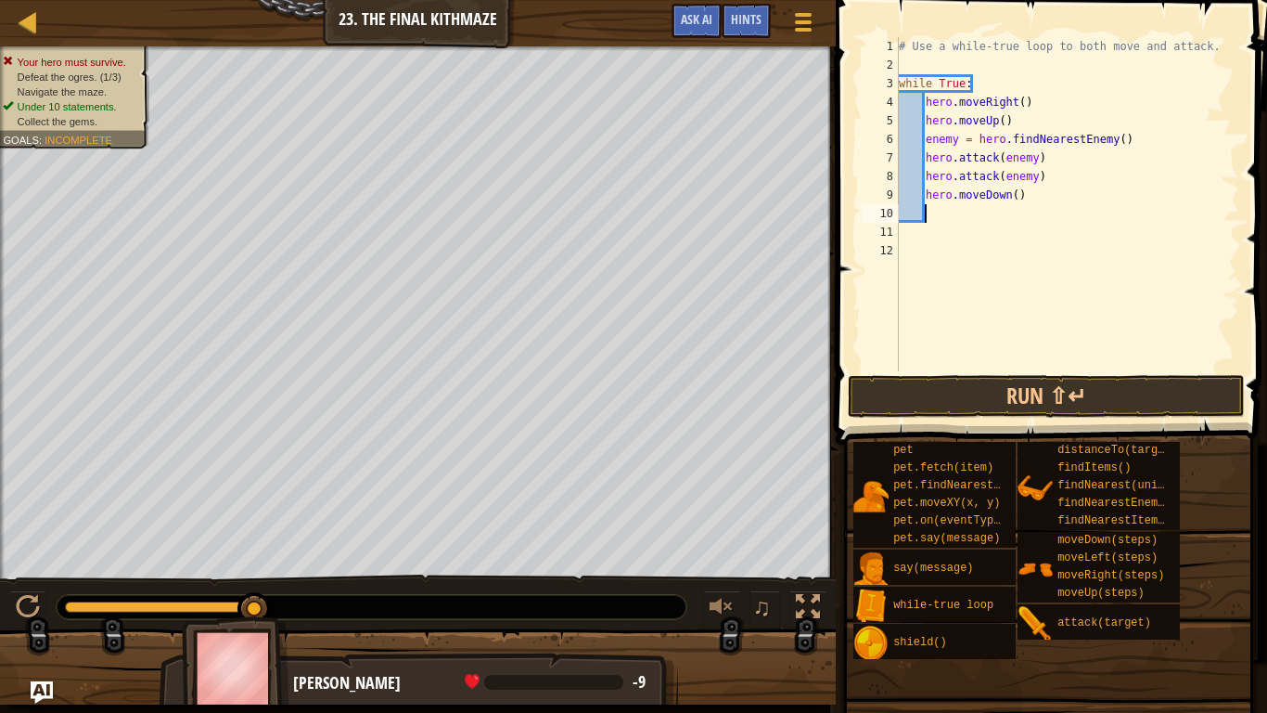
scroll to position [8, 3]
click at [1016, 195] on div "# Use a while-true loop to both move and attack. while True : hero . moveRight …" at bounding box center [1067, 222] width 344 height 371
type textarea "hero.moveDown(2)"
click at [969, 213] on div "# Use a while-true loop to both move and attack. while True : hero . moveRight …" at bounding box center [1067, 222] width 344 height 371
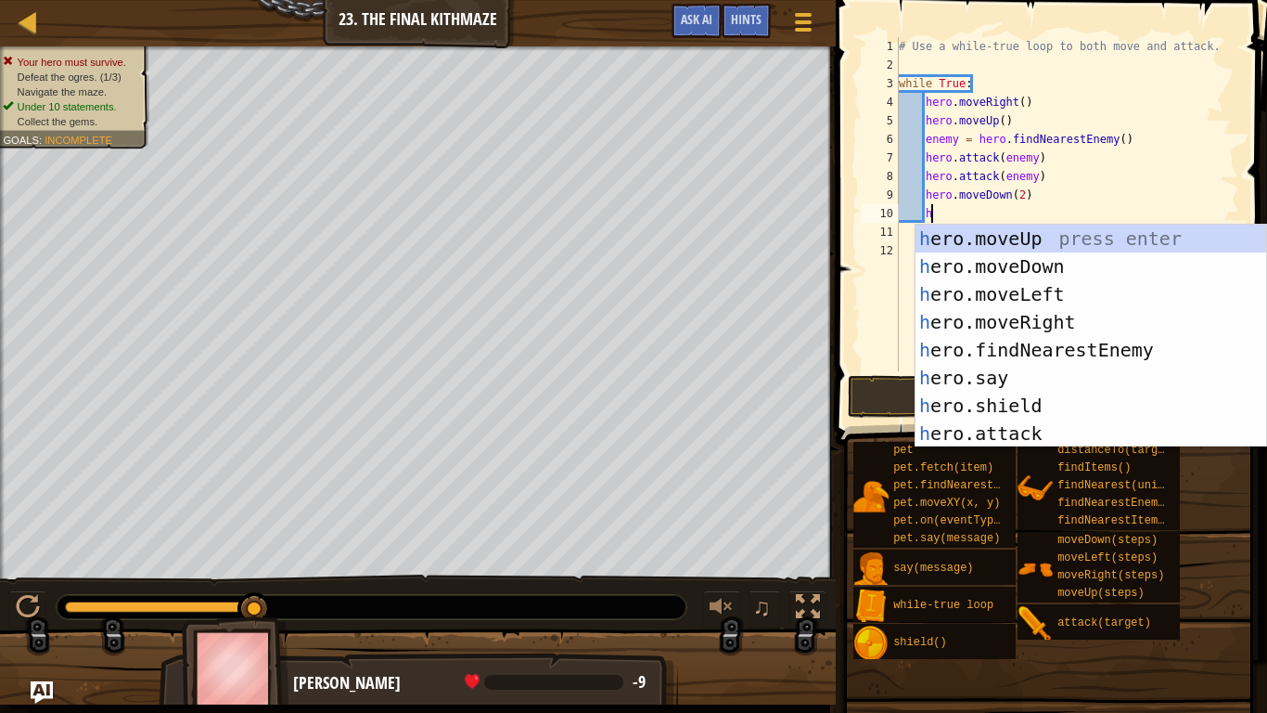
type textarea "her"
click at [1051, 240] on div "her o.moveUp press enter her o.moveDown press enter her o.moveLeft press enter …" at bounding box center [1091, 364] width 351 height 278
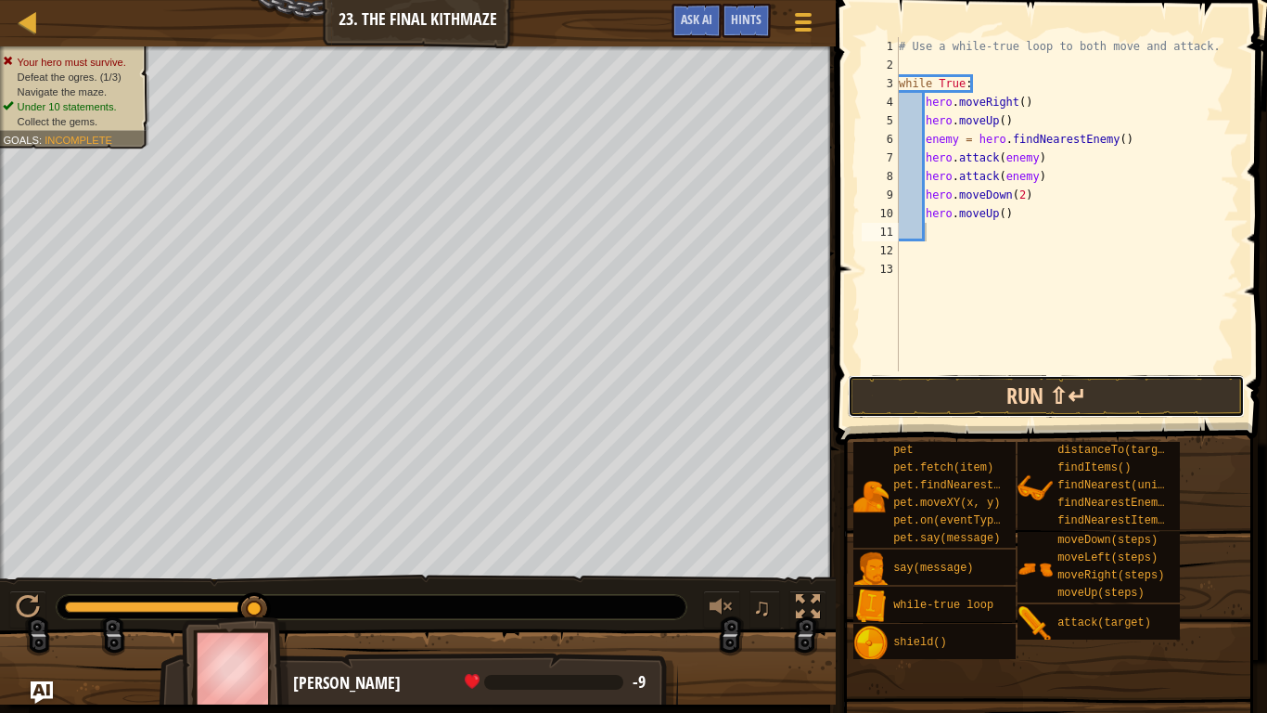
click at [1117, 392] on button "Run ⇧↵" at bounding box center [1046, 396] width 397 height 43
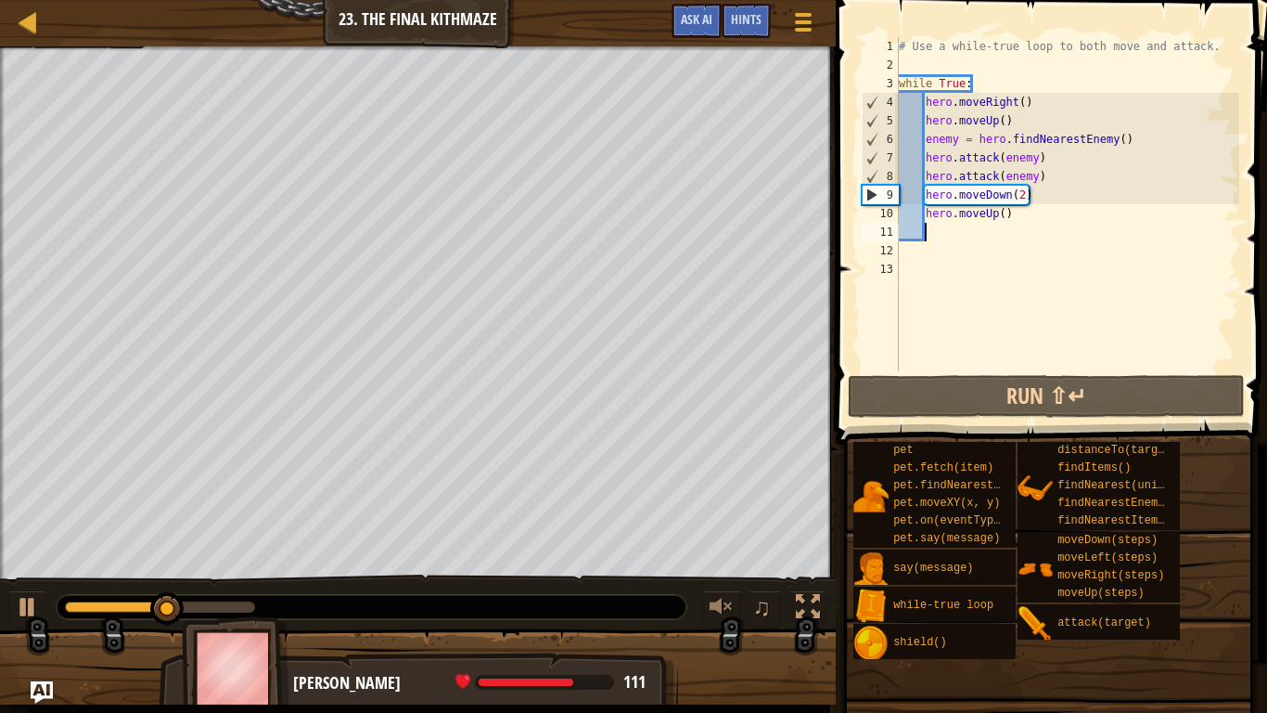
type textarea "her"
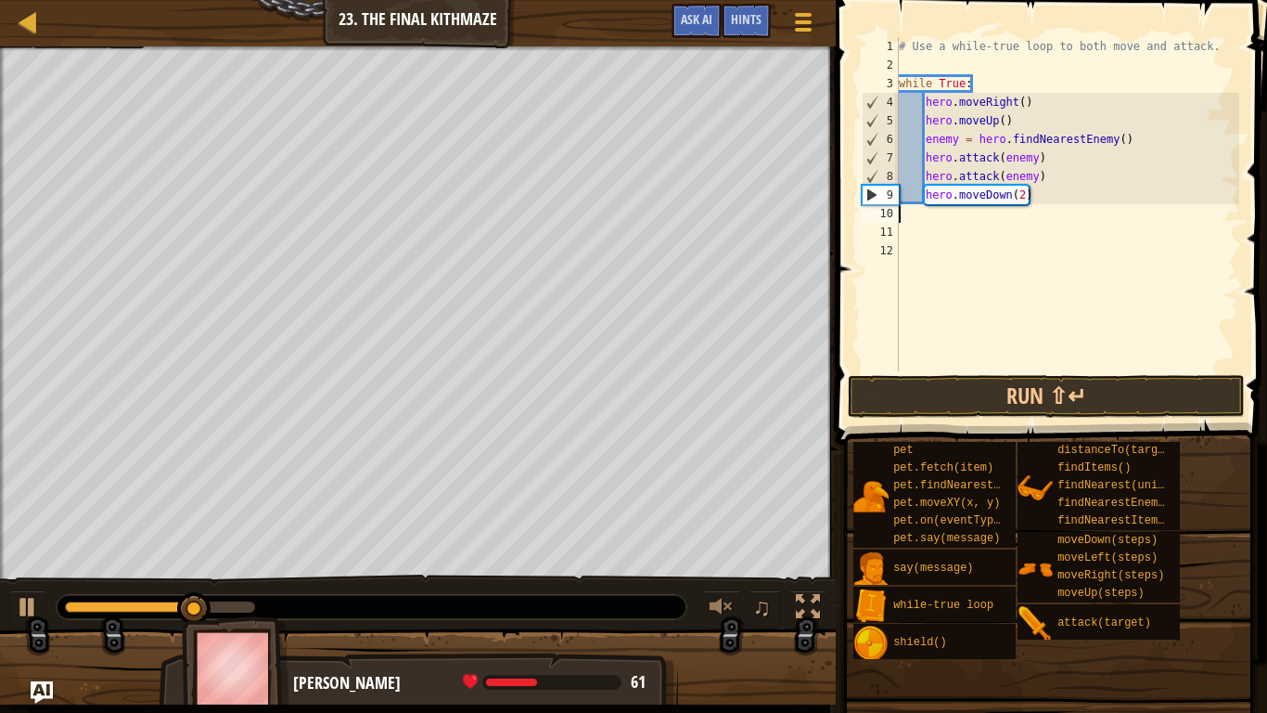
scroll to position [8, 0]
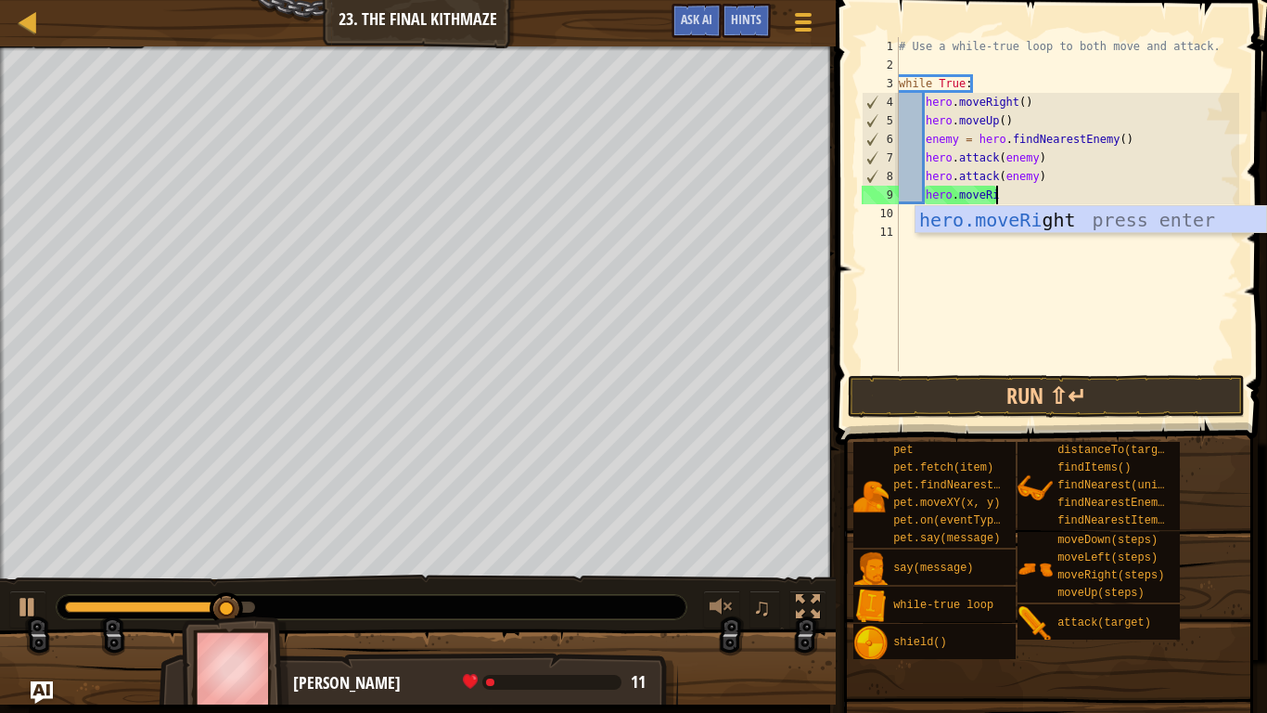
type textarea "hero.moveR"
click at [1037, 221] on div "hero.moveR ight press enter" at bounding box center [1091, 247] width 351 height 83
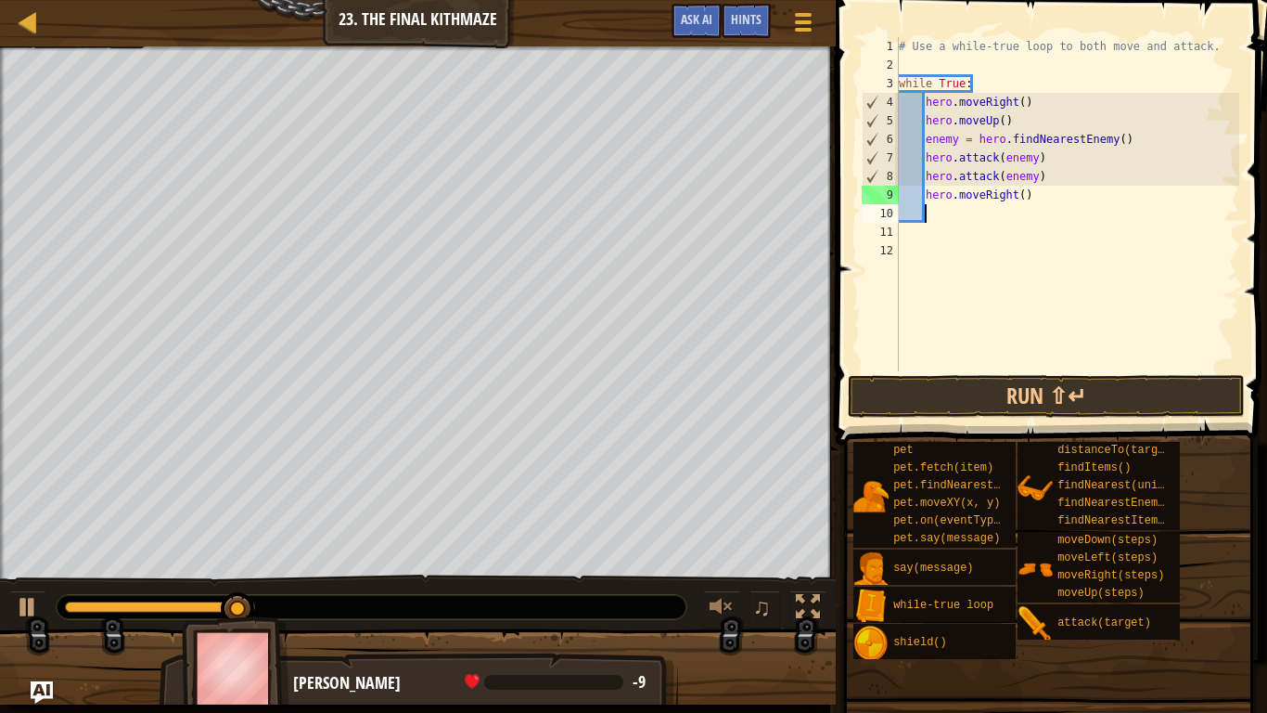
scroll to position [8, 3]
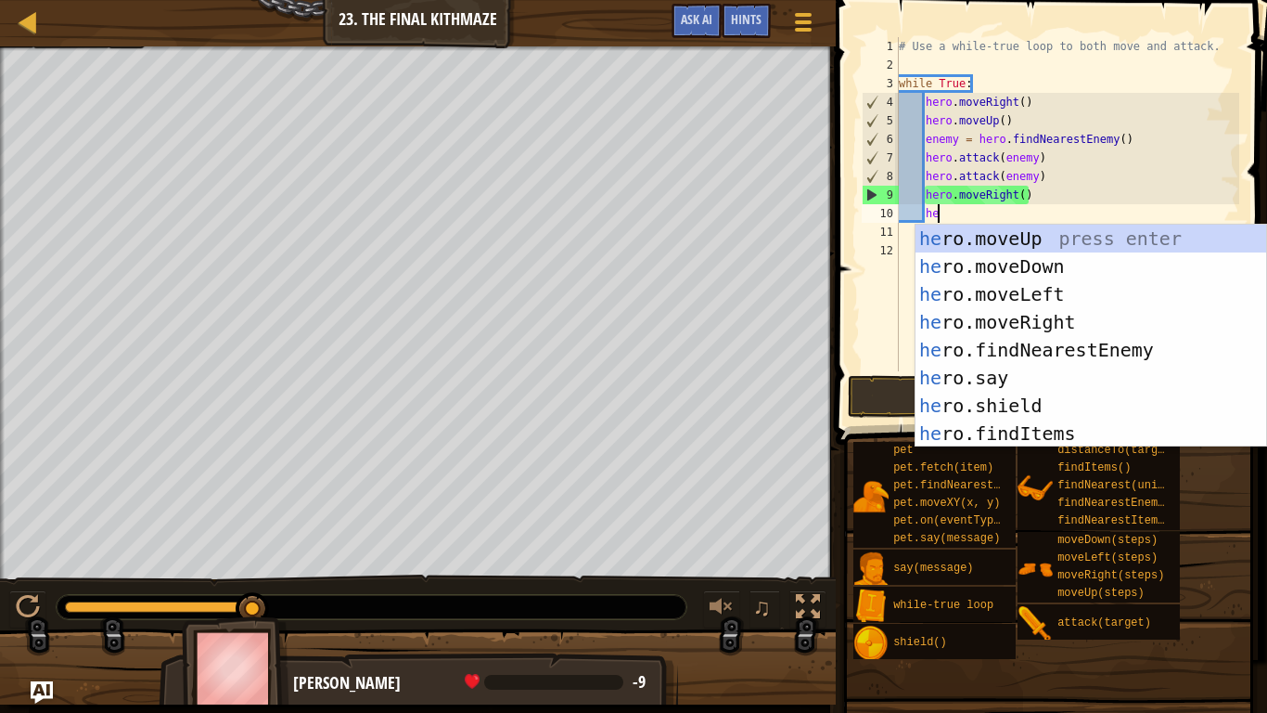
type textarea "her"
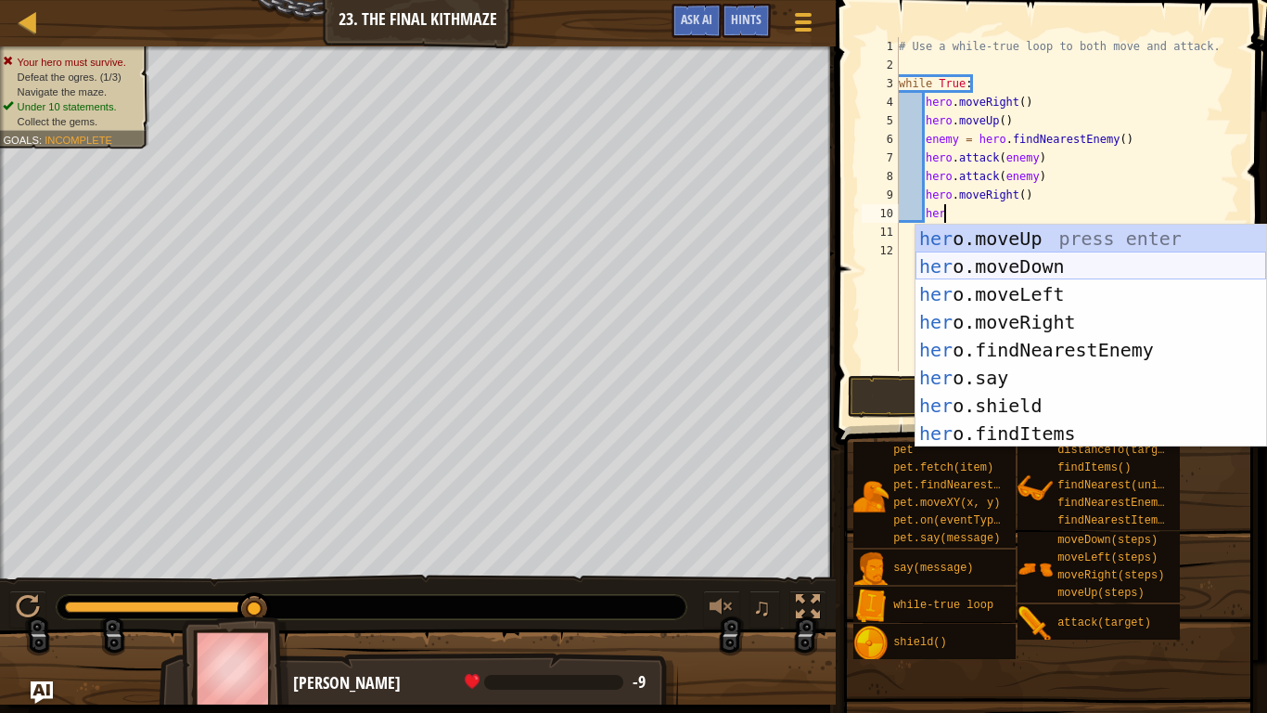
click at [1016, 273] on div "her o.moveUp press enter her o.moveDown press enter her o.moveLeft press enter …" at bounding box center [1091, 364] width 351 height 278
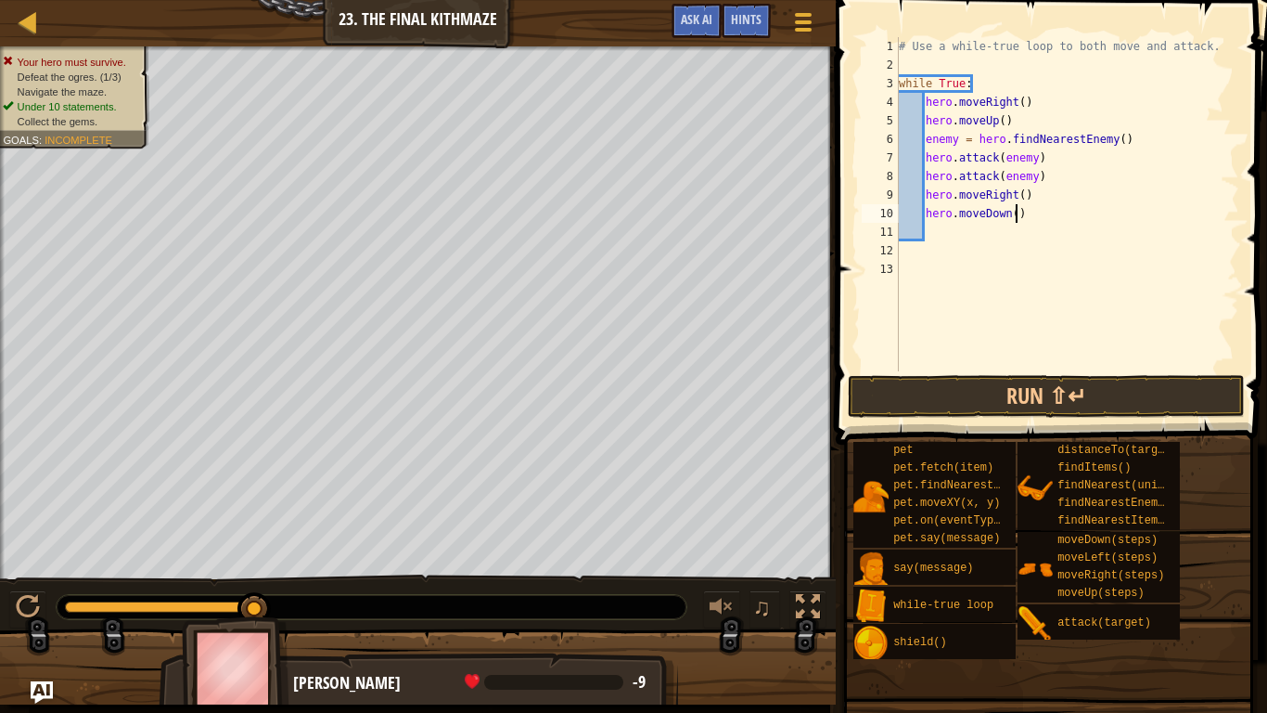
click at [1013, 216] on div "# Use a while-true loop to both move and attack. while True : hero . moveRight …" at bounding box center [1067, 222] width 344 height 371
type textarea "hero.moveDown(2)"
click at [937, 231] on div "# Use a while-true loop to both move and attack. while True : hero . moveRight …" at bounding box center [1067, 222] width 344 height 371
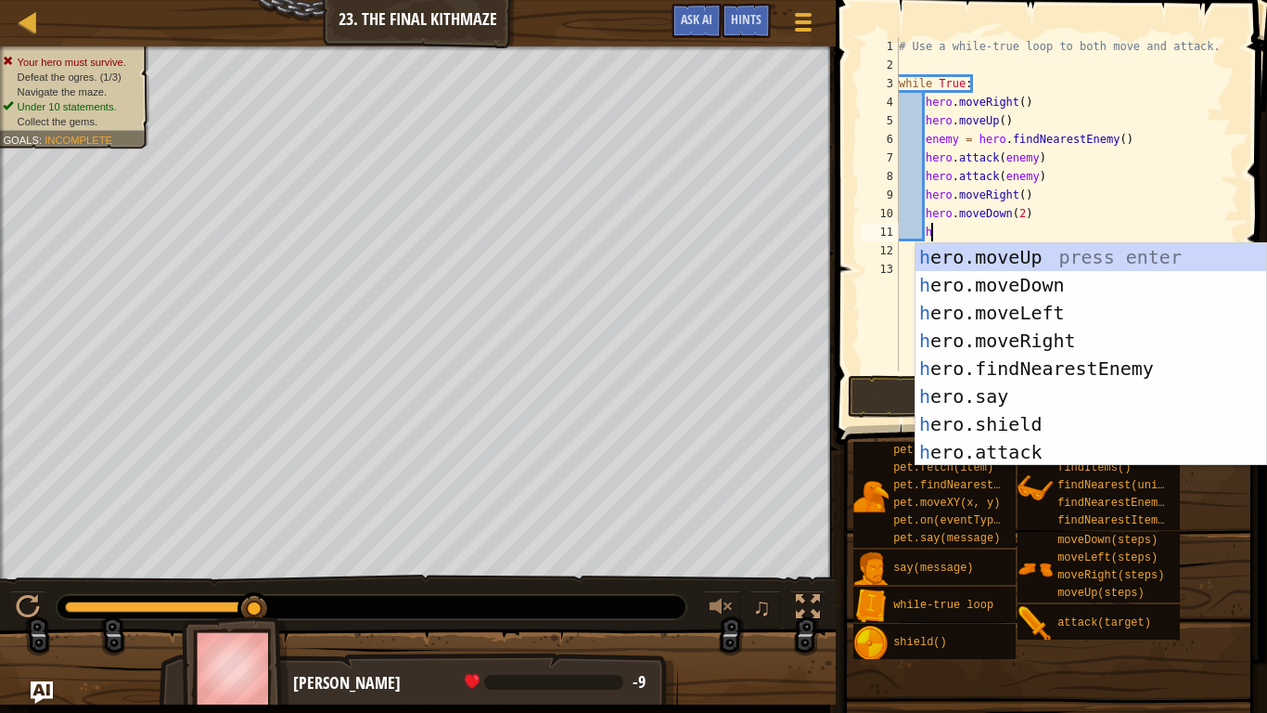
scroll to position [8, 5]
type textarea "he"
click at [1020, 254] on div "he ro.moveUp press enter he ro.moveDown press enter he ro.moveLeft press enter …" at bounding box center [1091, 382] width 351 height 278
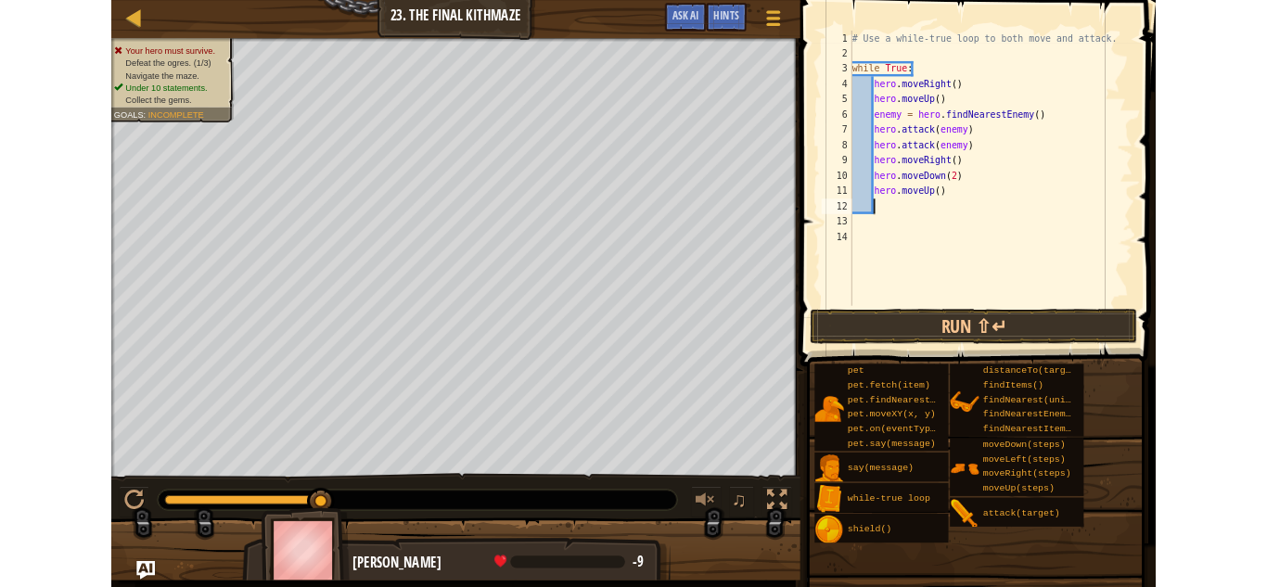
scroll to position [8, 3]
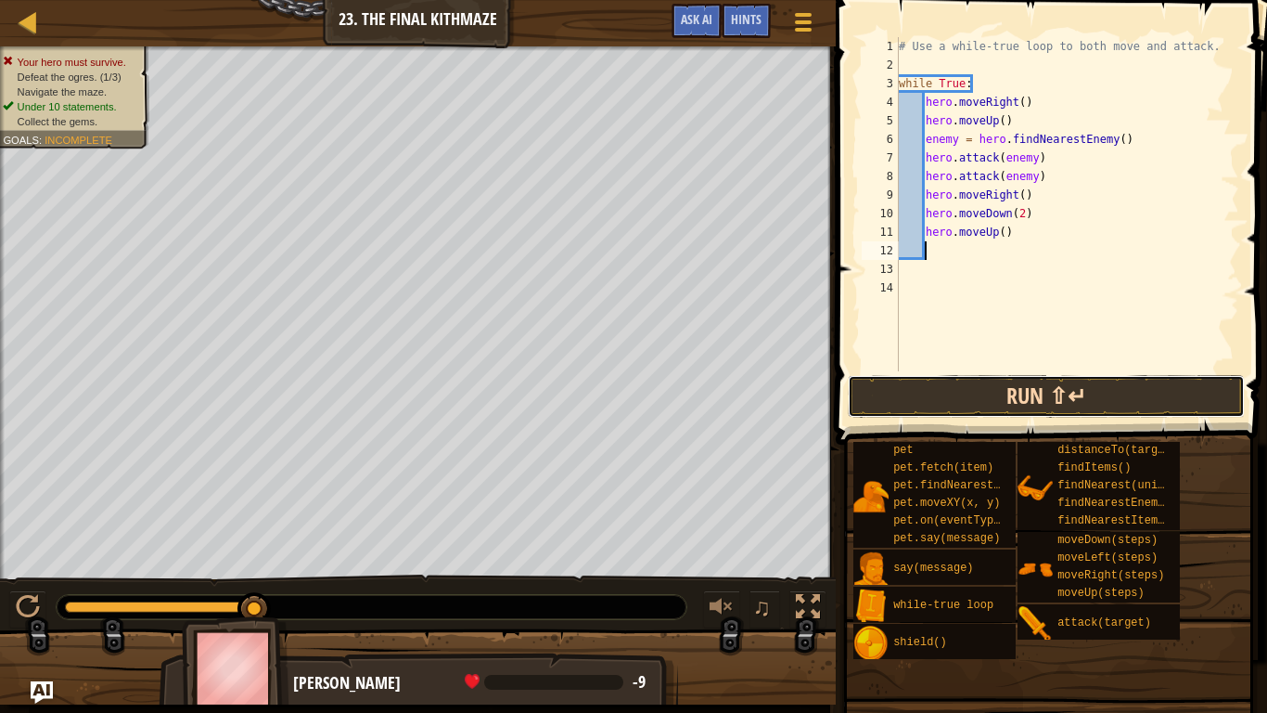
click at [1048, 404] on button "Run ⇧↵" at bounding box center [1046, 396] width 397 height 43
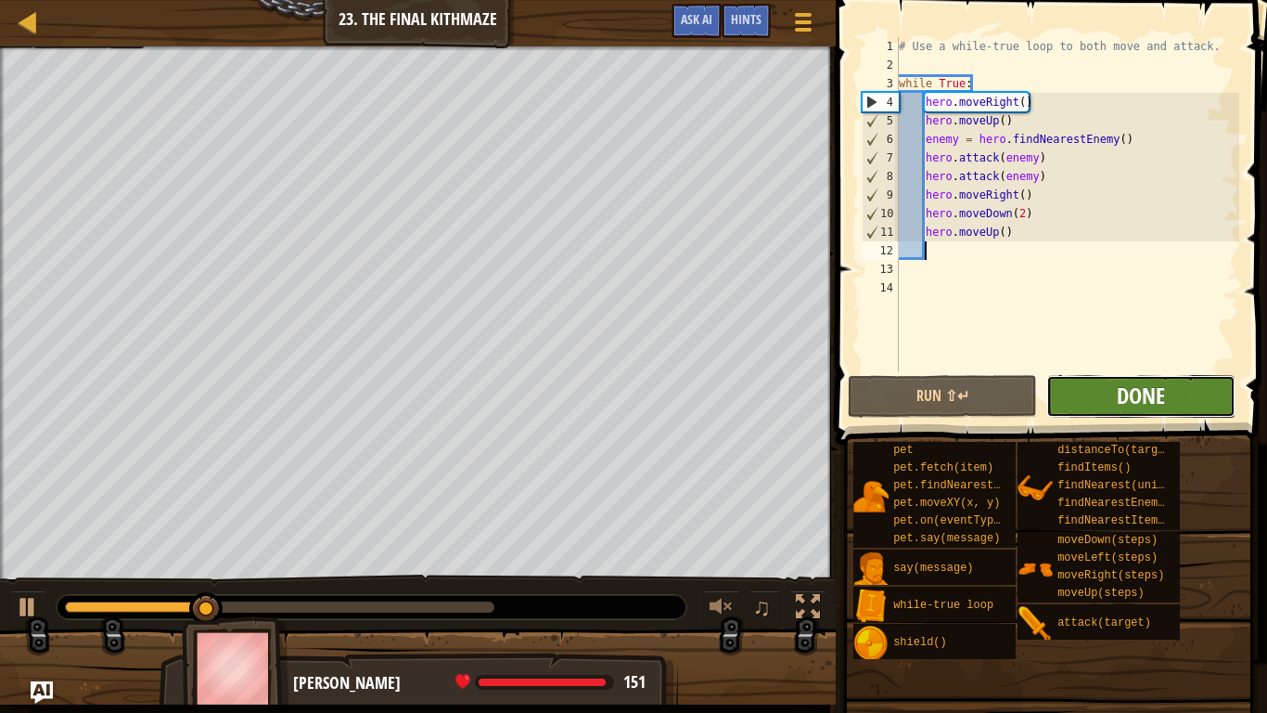
click at [1164, 386] on span "Done" at bounding box center [1141, 395] width 48 height 30
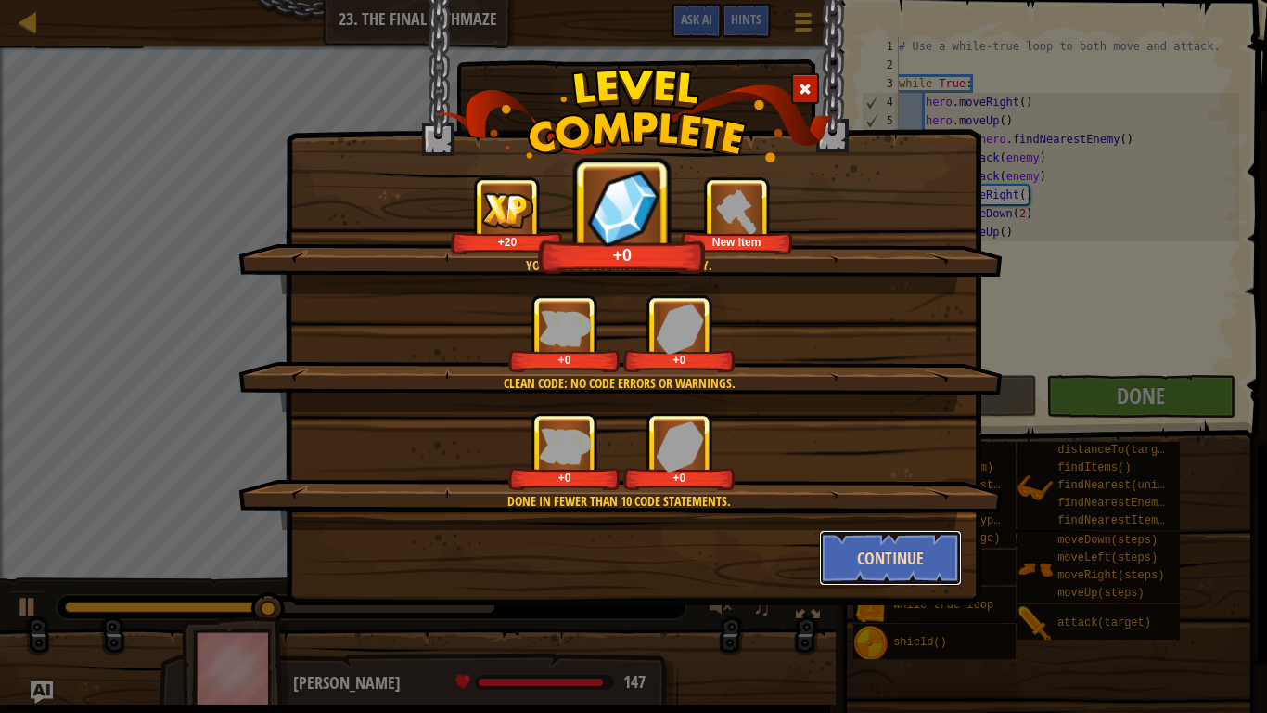
click at [915, 565] on button "Continue" at bounding box center [891, 558] width 144 height 56
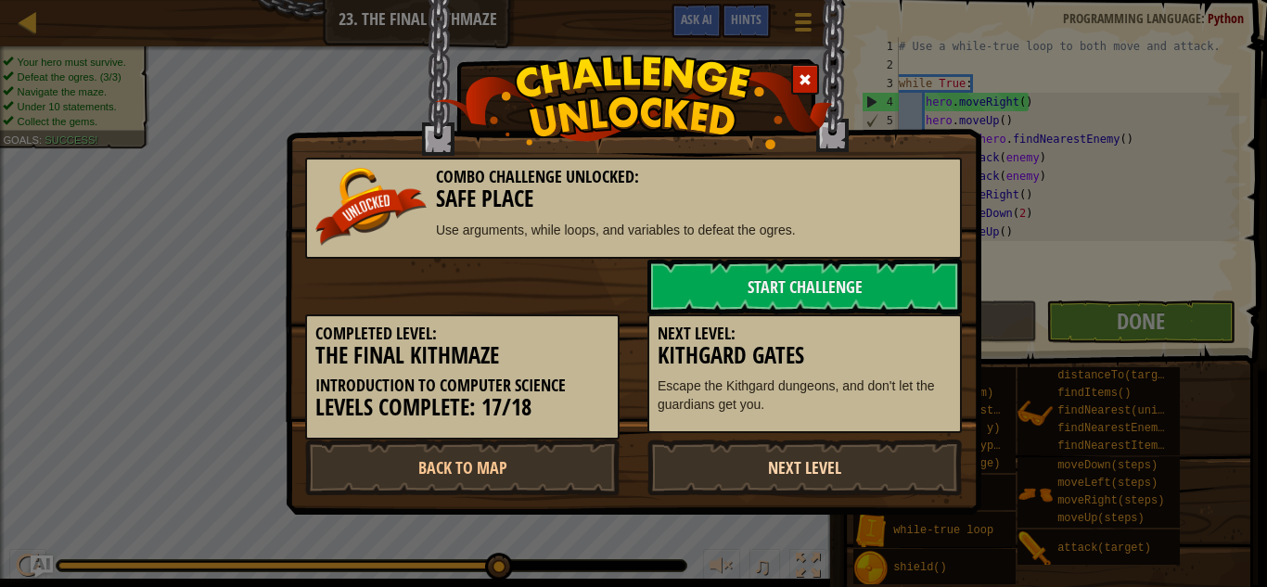
click at [917, 463] on link "Next Level" at bounding box center [805, 468] width 315 height 56
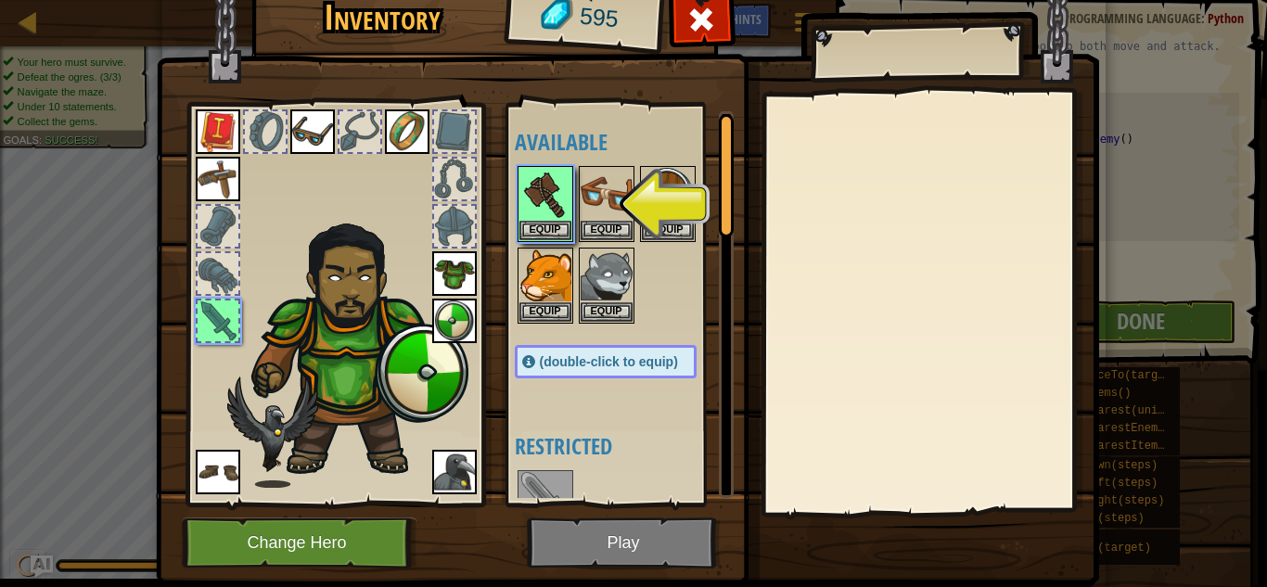
click at [661, 545] on img at bounding box center [628, 251] width 944 height 674
click at [654, 546] on img at bounding box center [628, 251] width 944 height 674
click at [699, 555] on img at bounding box center [628, 251] width 944 height 674
click at [685, 523] on img at bounding box center [628, 251] width 944 height 674
click at [537, 234] on button "Equip" at bounding box center [546, 229] width 52 height 19
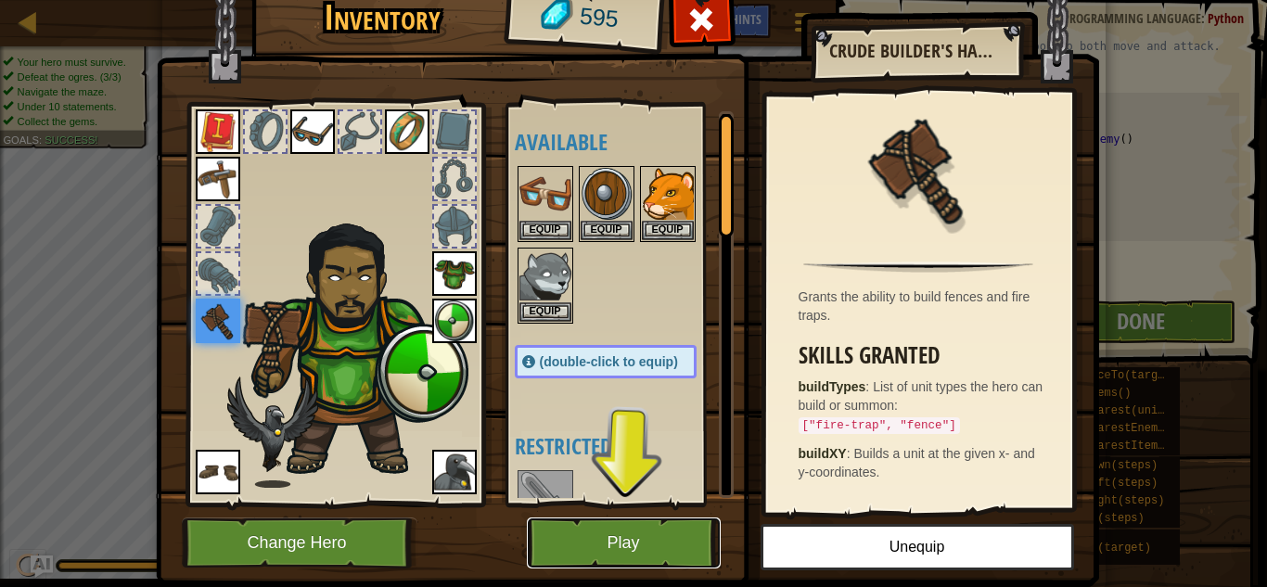
click at [646, 557] on button "Play" at bounding box center [624, 543] width 194 height 51
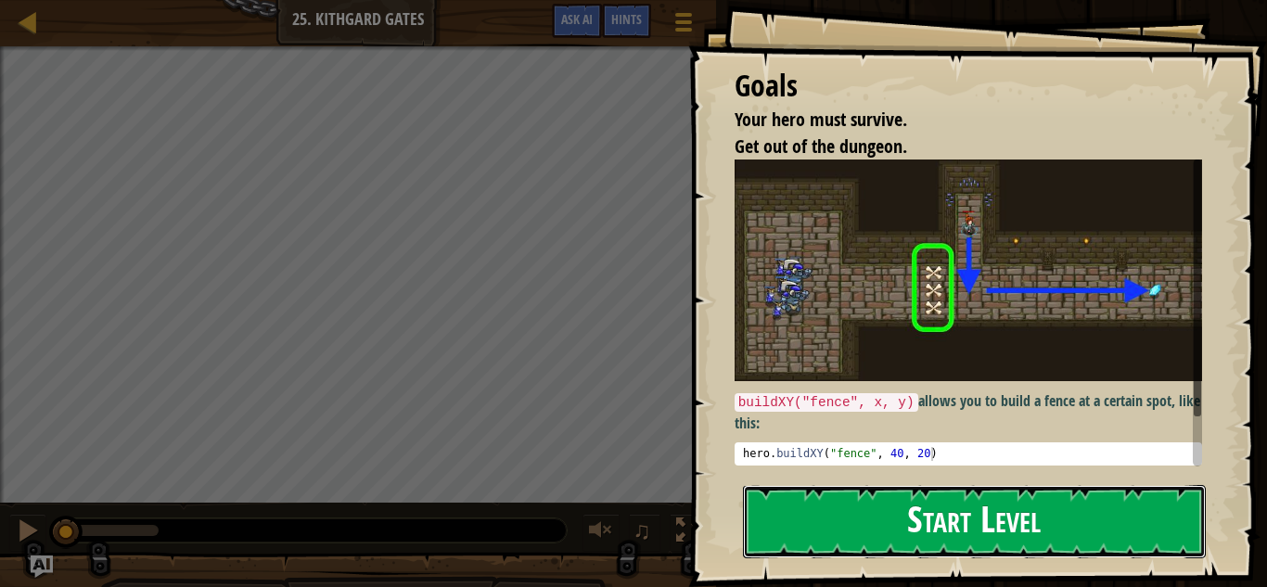
click at [973, 485] on button "Start Level" at bounding box center [974, 521] width 463 height 73
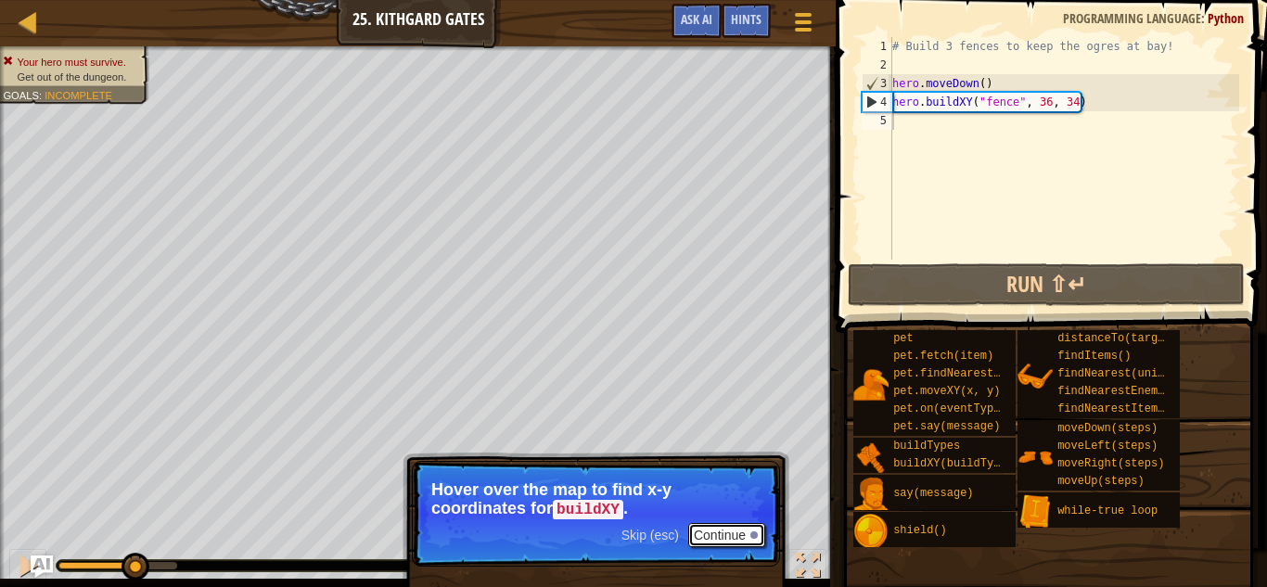
click at [734, 531] on button "Continue" at bounding box center [726, 535] width 77 height 24
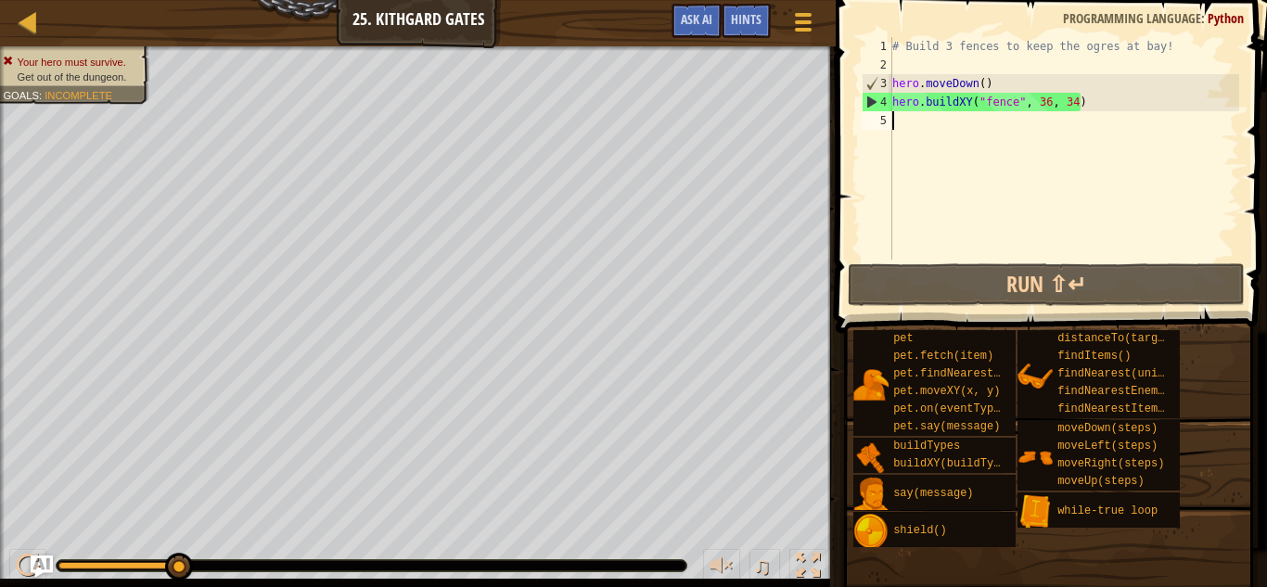
click at [987, 131] on div "# Build 3 fences to keep the ogres at bay! hero . moveDown ( ) hero . buildXY (…" at bounding box center [1064, 167] width 351 height 260
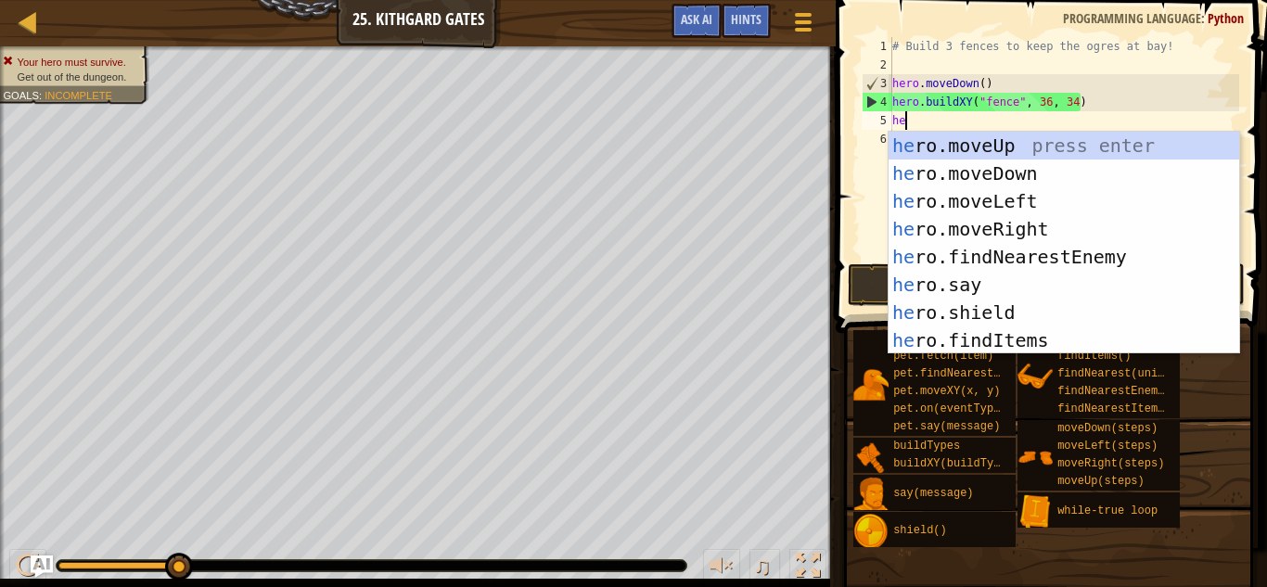
scroll to position [8, 1]
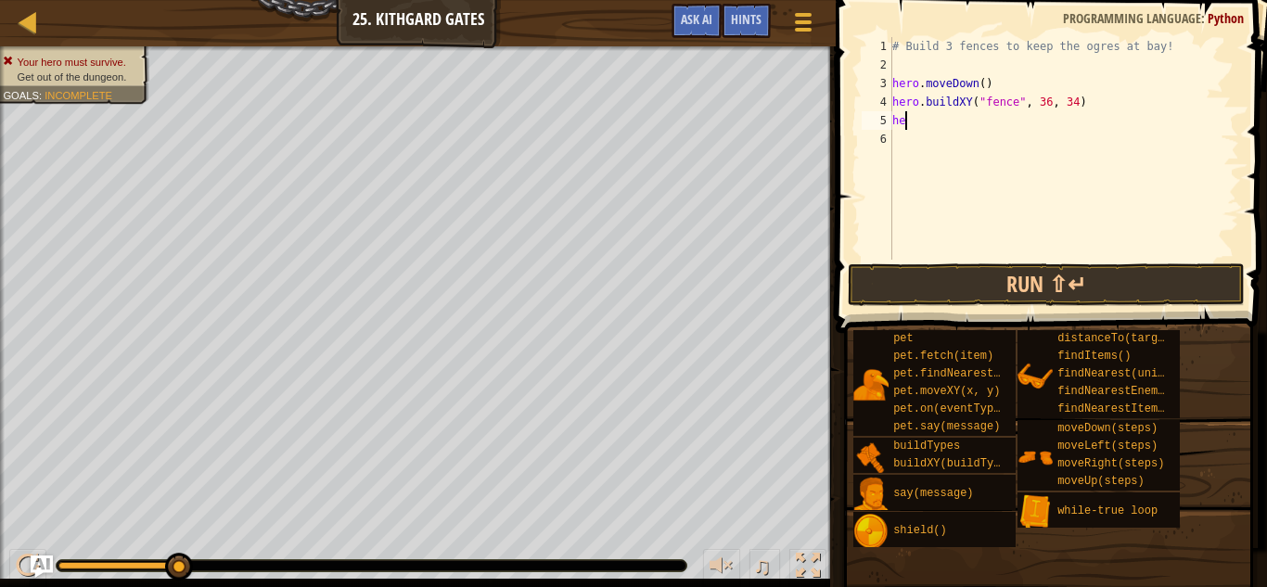
click at [967, 114] on div "# Build 3 fences to keep the ogres at bay! hero . moveDown ( ) hero . buildXY (…" at bounding box center [1064, 167] width 351 height 260
type textarea "h"
type textarea "hero.buildXY("fence", 35, 33)"
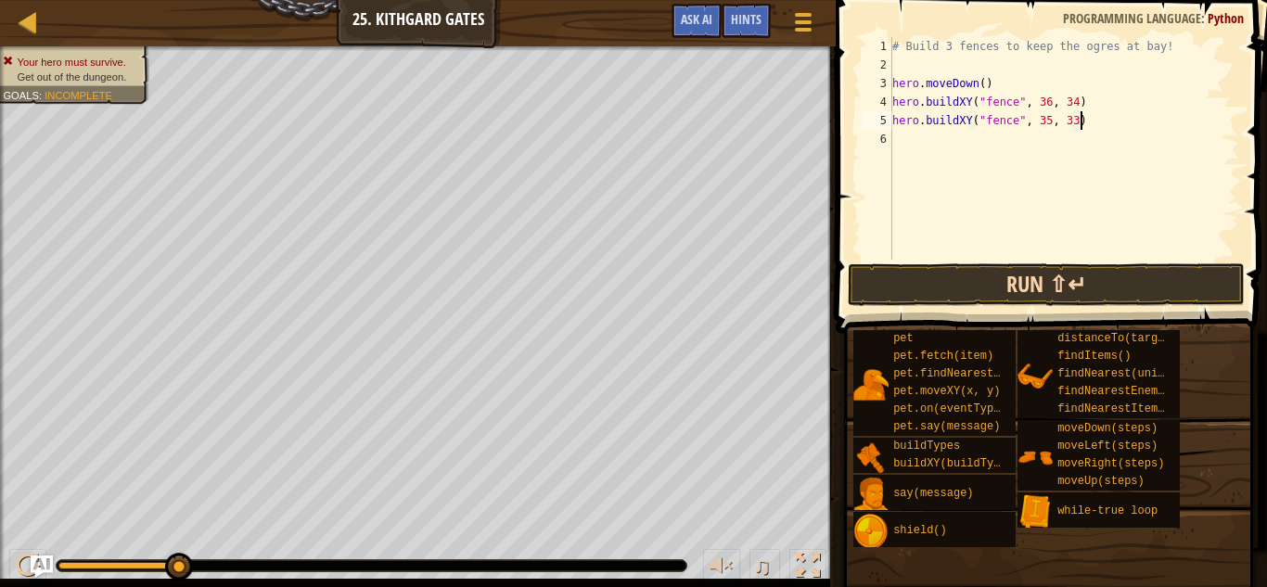
type textarea "hero.buildXY("fence", 35, 33)"
click at [1008, 277] on button "Run ⇧↵" at bounding box center [1046, 284] width 397 height 43
